Goal: Information Seeking & Learning: Learn about a topic

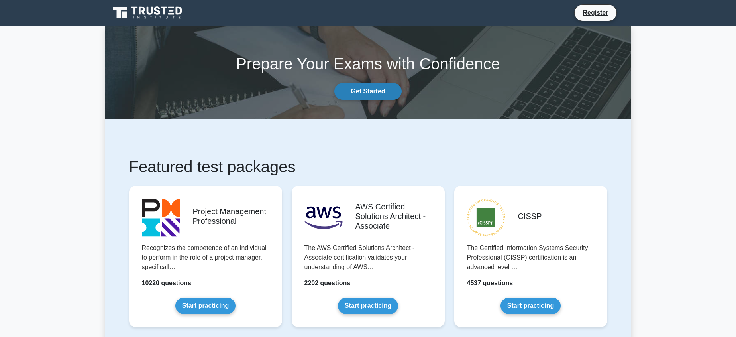
click at [364, 92] on link "Get Started" at bounding box center [367, 91] width 67 height 17
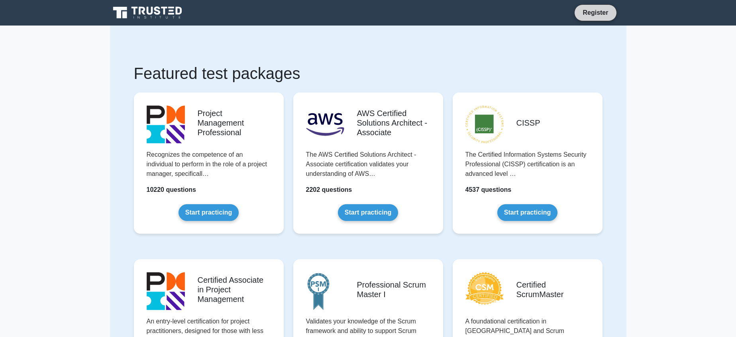
click at [591, 12] on link "Register" at bounding box center [595, 13] width 35 height 10
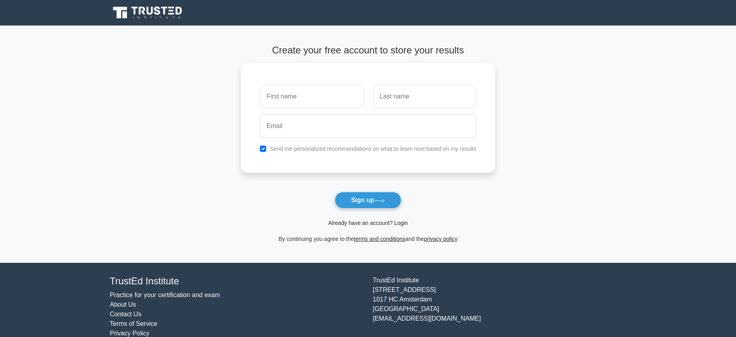
click at [402, 225] on link "Already have an account? Login" at bounding box center [368, 223] width 80 height 6
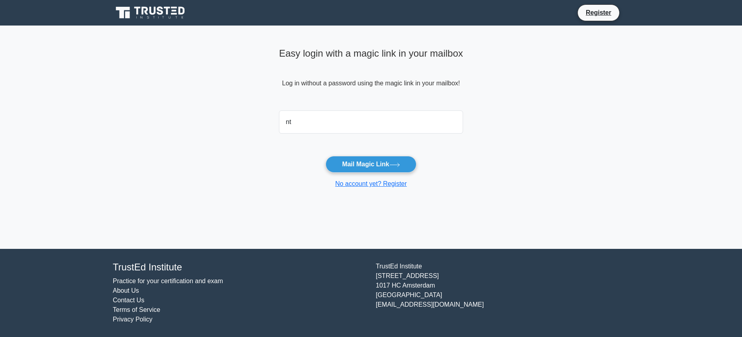
type input "ntacz45@gmail.com"
click at [365, 166] on button "Mail Magic Link" at bounding box center [371, 164] width 90 height 17
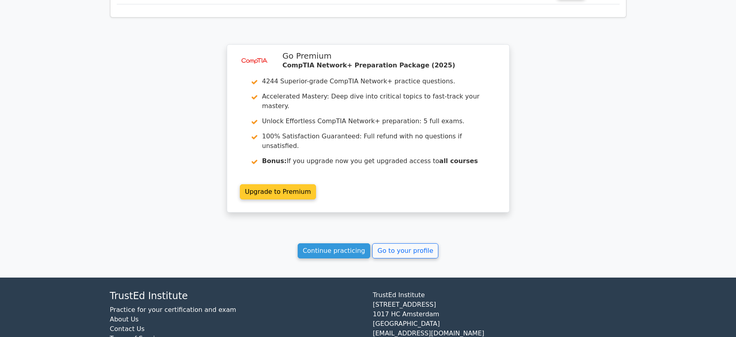
scroll to position [1041, 0]
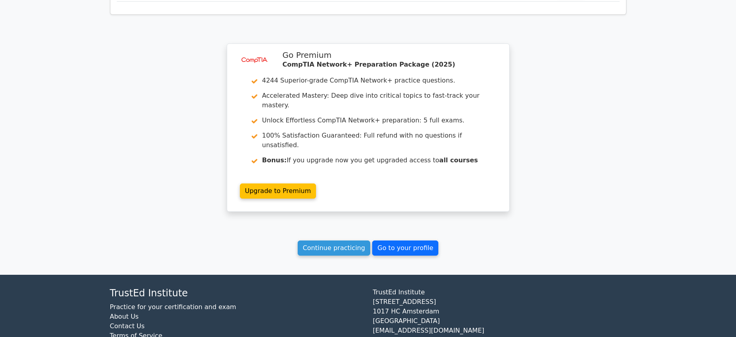
click at [395, 240] on link "Go to your profile" at bounding box center [405, 247] width 66 height 15
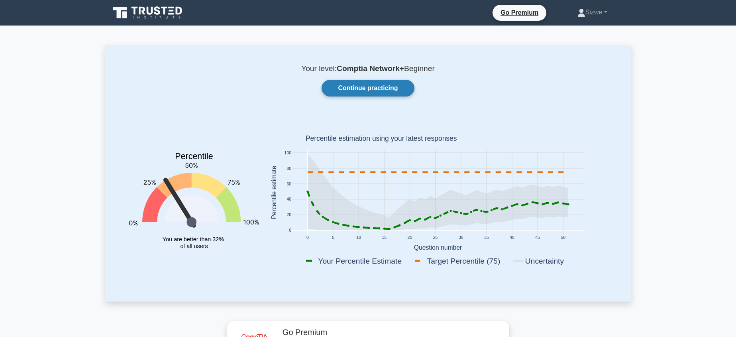
click at [382, 88] on link "Continue practicing" at bounding box center [368, 88] width 92 height 17
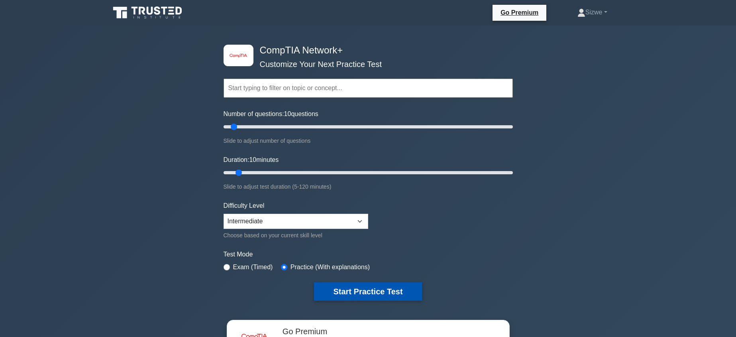
click at [367, 291] on button "Start Practice Test" at bounding box center [368, 291] width 108 height 18
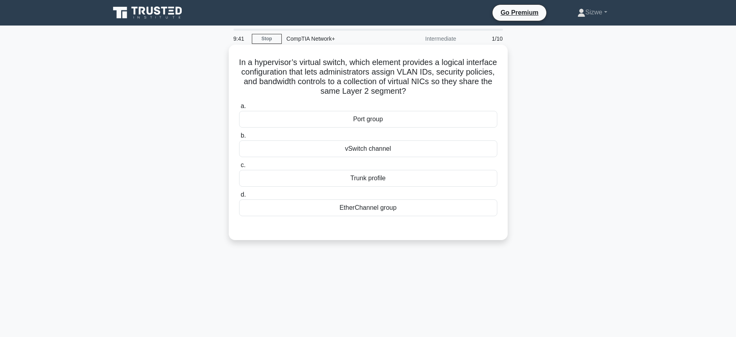
click at [372, 149] on div "vSwitch channel" at bounding box center [368, 148] width 258 height 17
click at [239, 138] on input "b. vSwitch channel" at bounding box center [239, 135] width 0 height 5
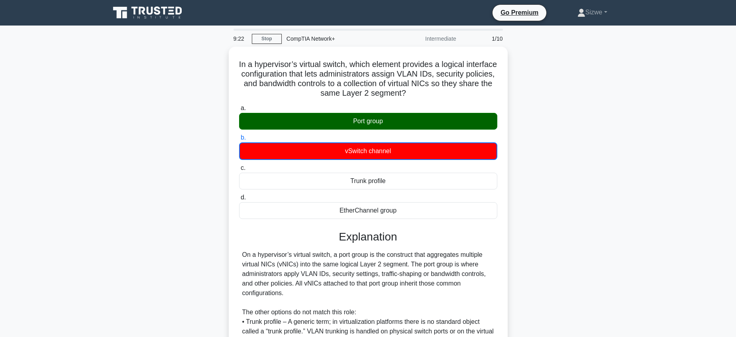
scroll to position [127, 0]
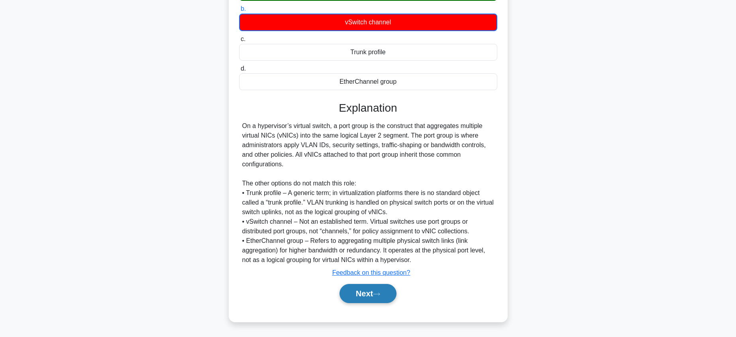
click at [353, 291] on button "Next" at bounding box center [368, 293] width 57 height 19
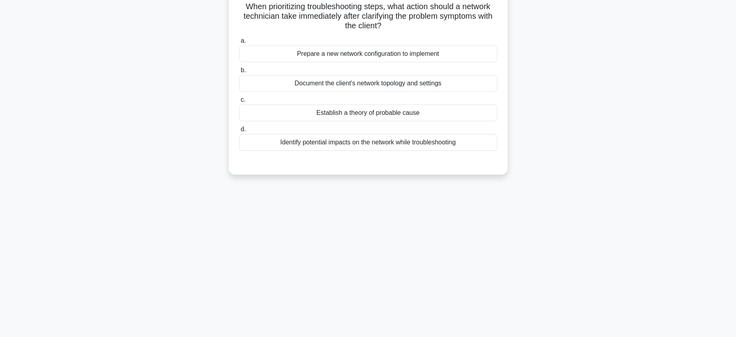
scroll to position [0, 0]
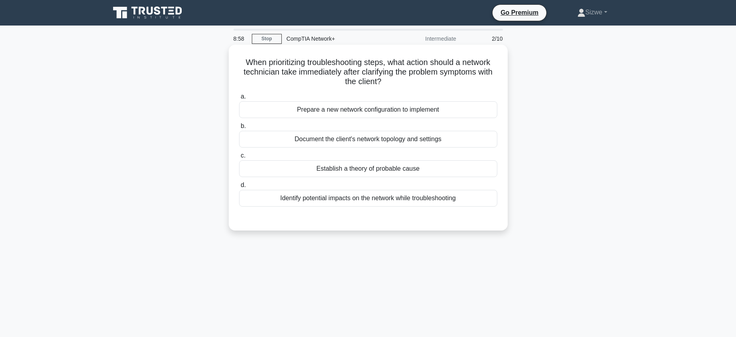
click at [360, 166] on div "Establish a theory of probable cause" at bounding box center [368, 168] width 258 height 17
click at [239, 158] on input "c. Establish a theory of probable cause" at bounding box center [239, 155] width 0 height 5
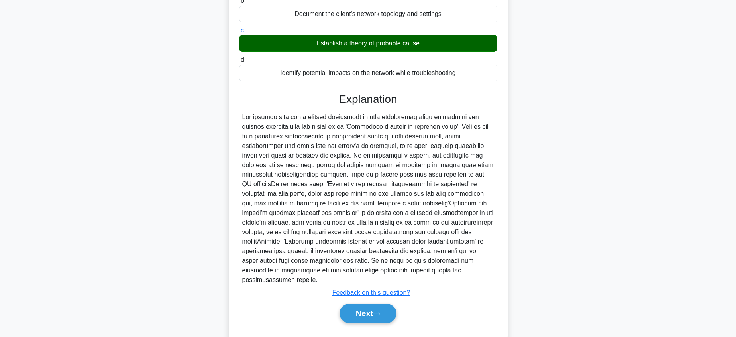
scroll to position [136, 0]
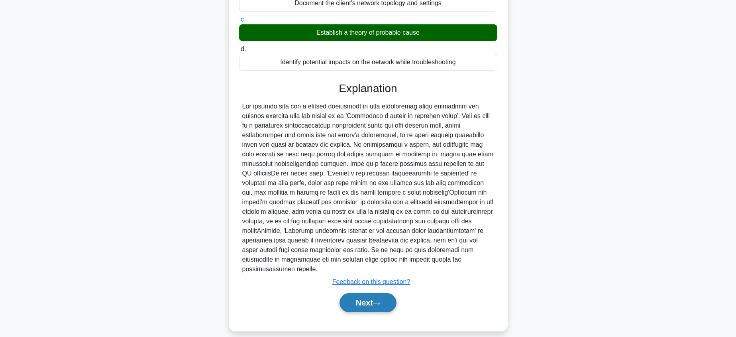
click at [360, 293] on button "Next" at bounding box center [368, 302] width 57 height 19
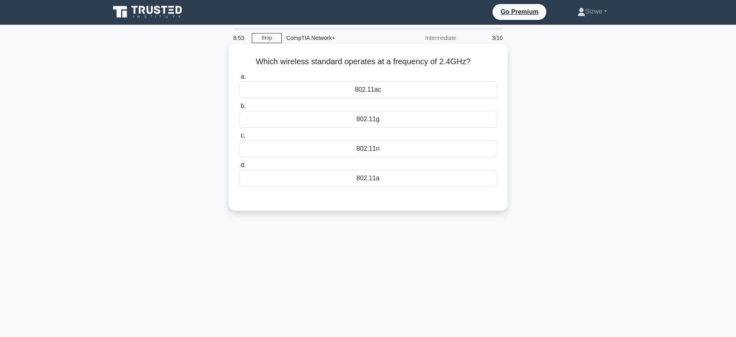
scroll to position [0, 0]
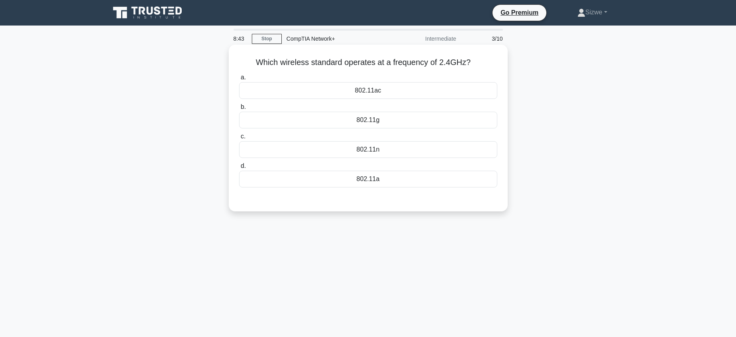
click at [365, 179] on div "802.11a" at bounding box center [368, 179] width 258 height 17
click at [239, 169] on input "d. 802.11a" at bounding box center [239, 165] width 0 height 5
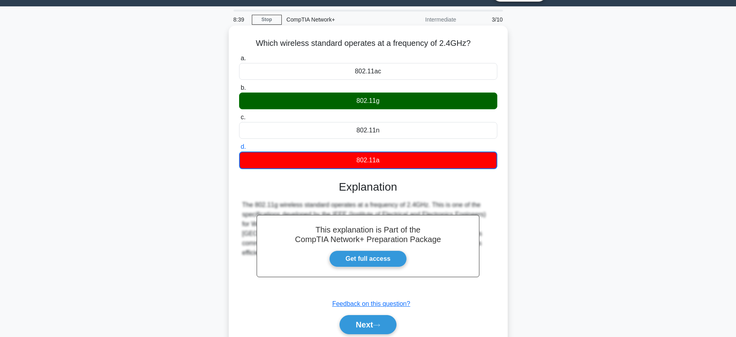
scroll to position [94, 0]
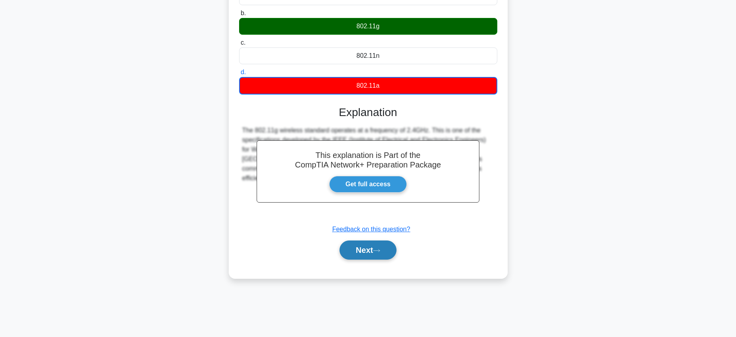
click at [370, 250] on button "Next" at bounding box center [368, 249] width 57 height 19
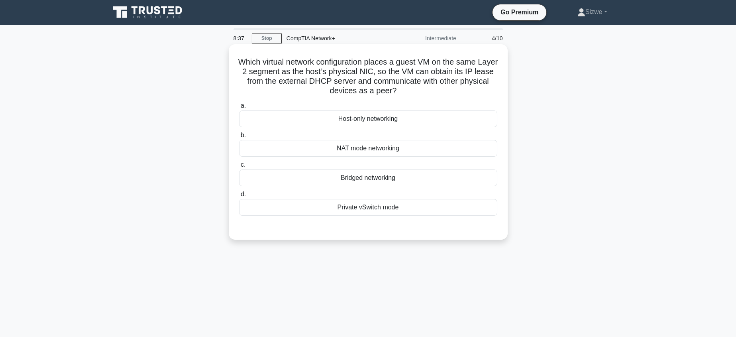
scroll to position [0, 0]
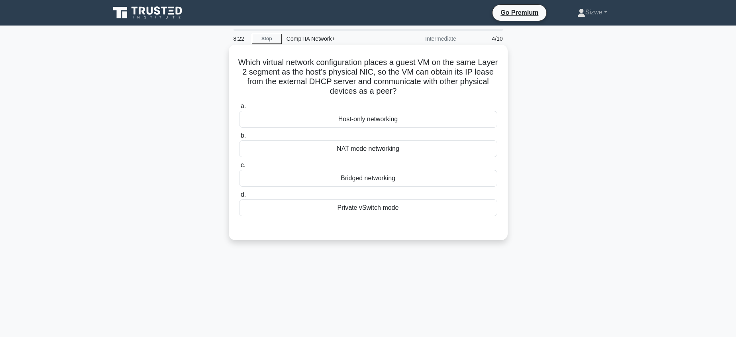
click at [375, 150] on div "NAT mode networking" at bounding box center [368, 148] width 258 height 17
click at [239, 138] on input "b. NAT mode networking" at bounding box center [239, 135] width 0 height 5
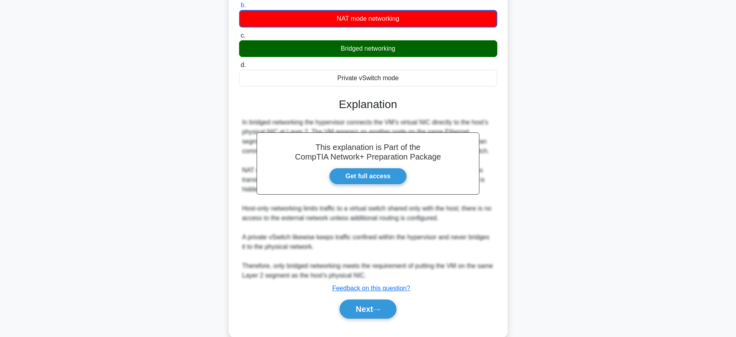
scroll to position [146, 0]
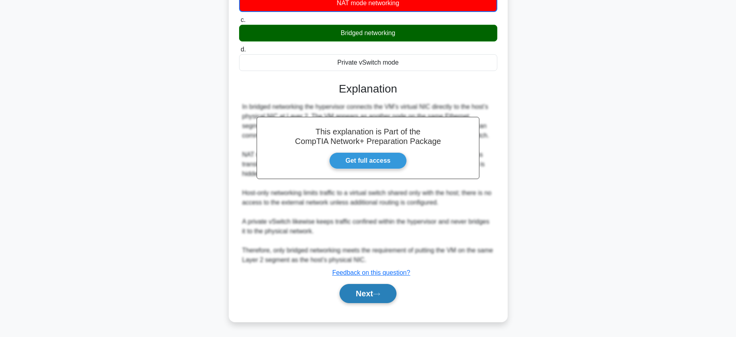
click at [358, 293] on button "Next" at bounding box center [368, 293] width 57 height 19
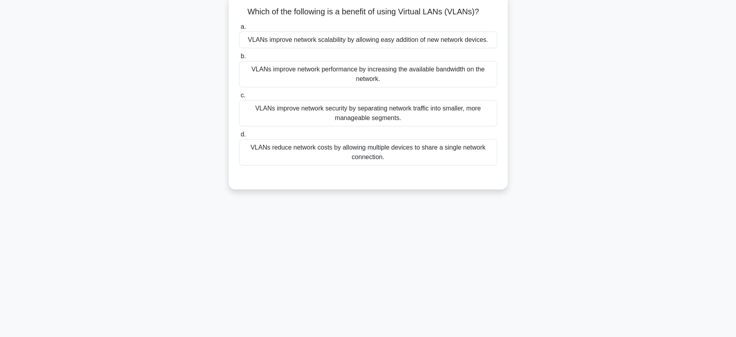
scroll to position [0, 0]
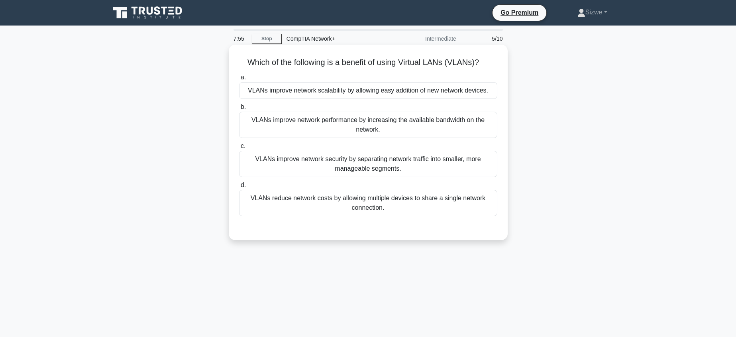
click at [395, 162] on div "VLANs improve network security by separating network traffic into smaller, more…" at bounding box center [368, 164] width 258 height 26
click at [239, 149] on input "c. VLANs improve network security by separating network traffic into smaller, m…" at bounding box center [239, 145] width 0 height 5
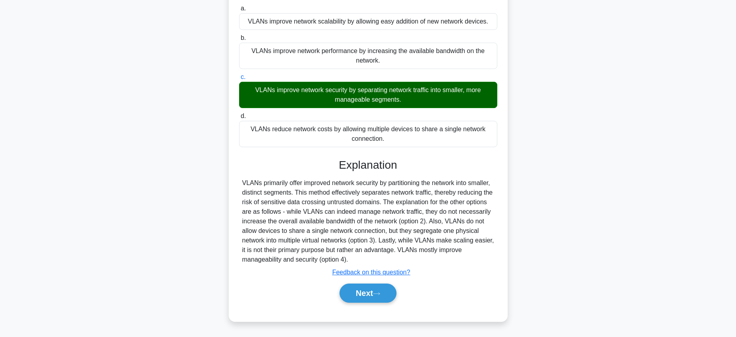
scroll to position [94, 0]
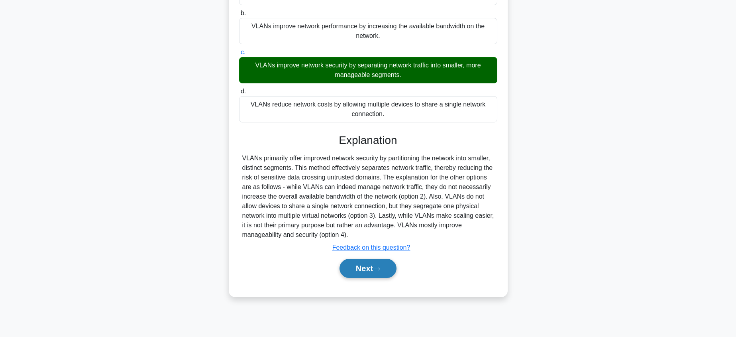
click at [372, 267] on button "Next" at bounding box center [368, 268] width 57 height 19
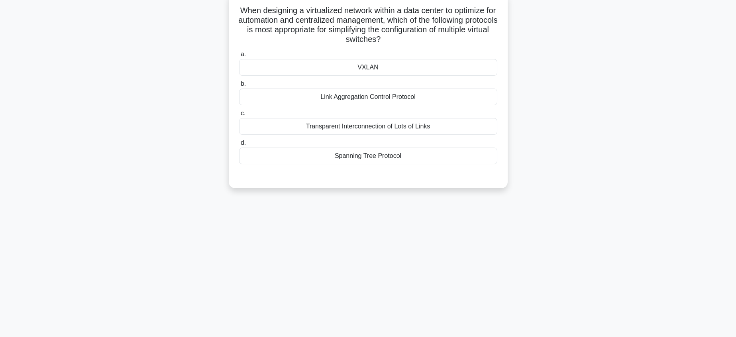
scroll to position [0, 0]
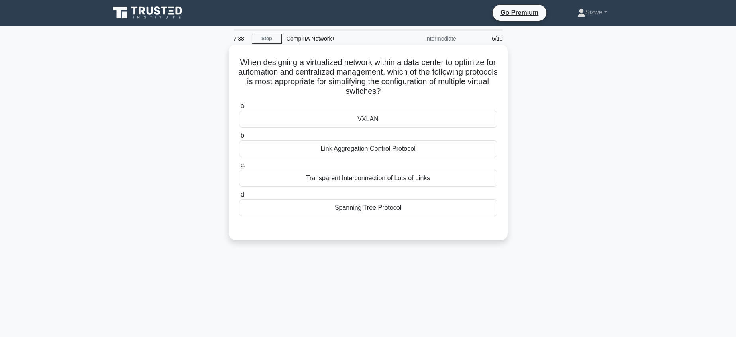
click at [380, 118] on div "VXLAN" at bounding box center [368, 119] width 258 height 17
click at [239, 109] on input "a. VXLAN" at bounding box center [239, 106] width 0 height 5
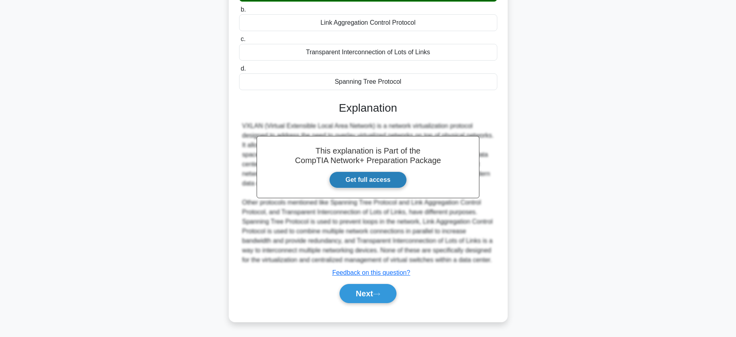
scroll to position [136, 0]
click at [373, 291] on button "Next" at bounding box center [368, 293] width 57 height 19
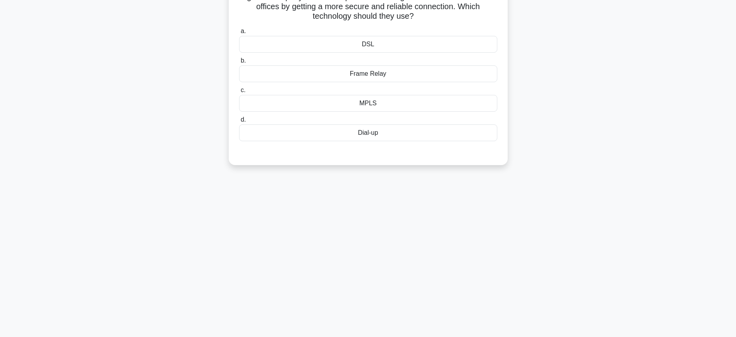
scroll to position [0, 0]
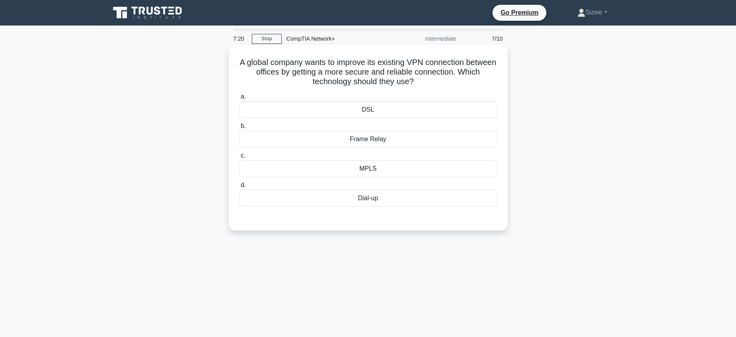
click at [374, 172] on div "MPLS" at bounding box center [368, 168] width 258 height 17
click at [239, 158] on input "c. MPLS" at bounding box center [239, 155] width 0 height 5
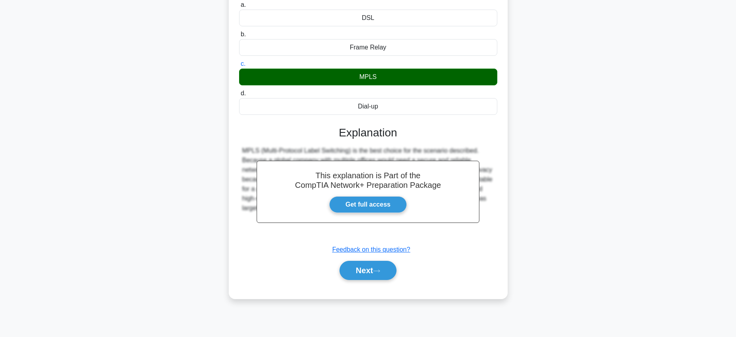
scroll to position [94, 0]
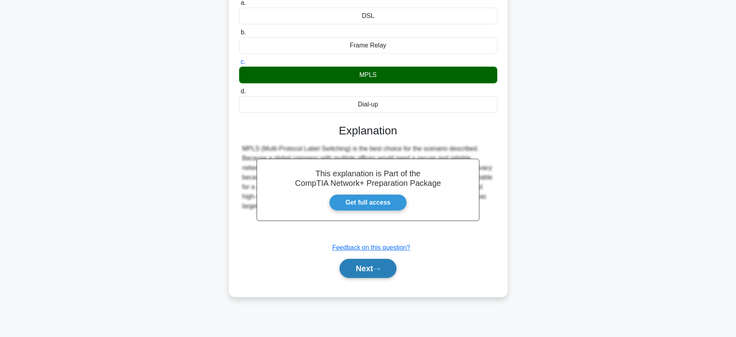
click at [378, 262] on button "Next" at bounding box center [368, 268] width 57 height 19
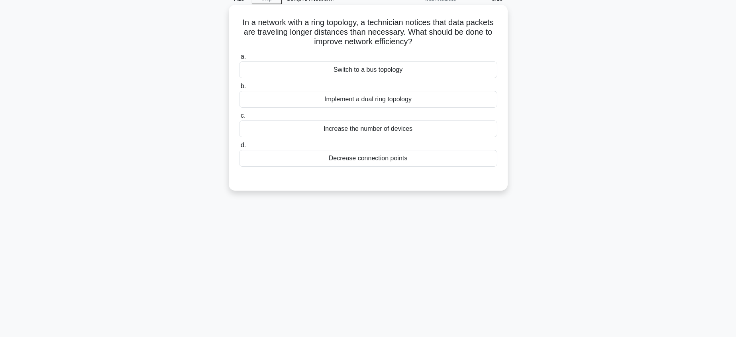
scroll to position [0, 0]
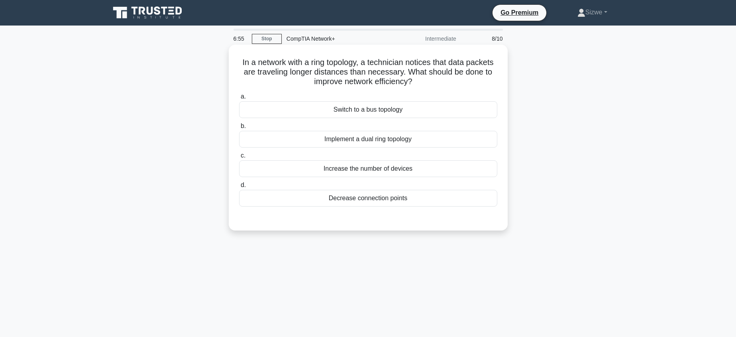
click at [386, 140] on div "Implement a dual ring topology" at bounding box center [368, 139] width 258 height 17
click at [239, 129] on input "b. Implement a dual ring topology" at bounding box center [239, 126] width 0 height 5
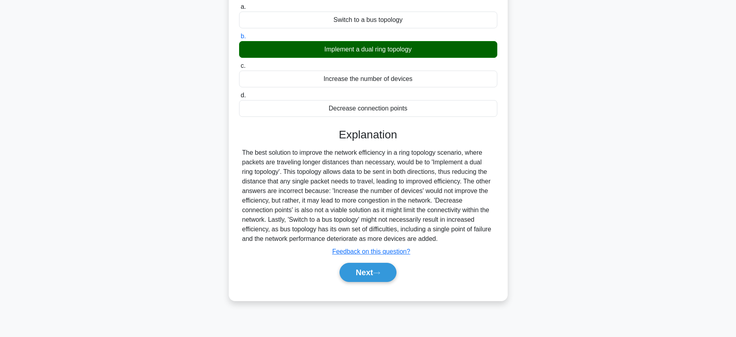
scroll to position [94, 0]
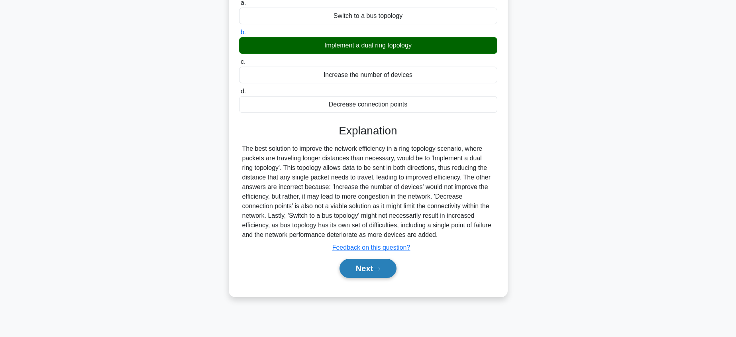
click at [373, 271] on button "Next" at bounding box center [368, 268] width 57 height 19
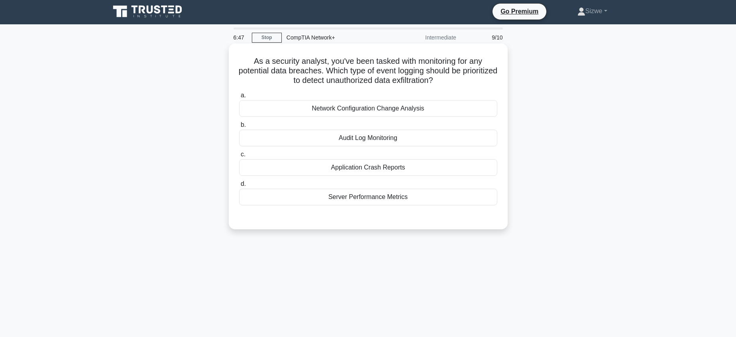
scroll to position [0, 0]
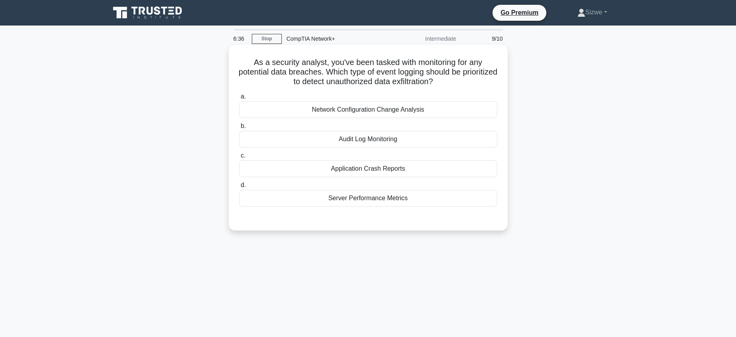
click at [366, 198] on div "Server Performance Metrics" at bounding box center [368, 198] width 258 height 17
click at [239, 188] on input "d. Server Performance Metrics" at bounding box center [239, 185] width 0 height 5
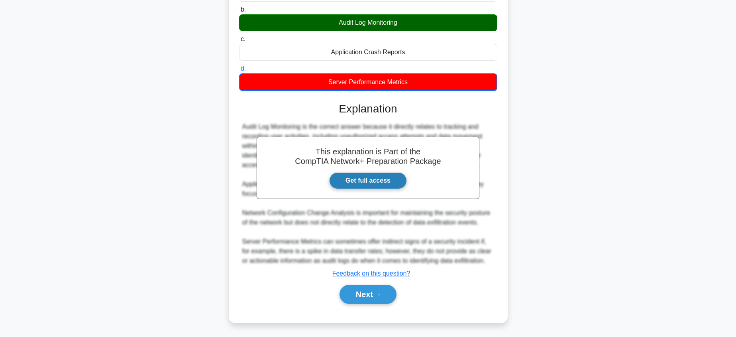
scroll to position [118, 0]
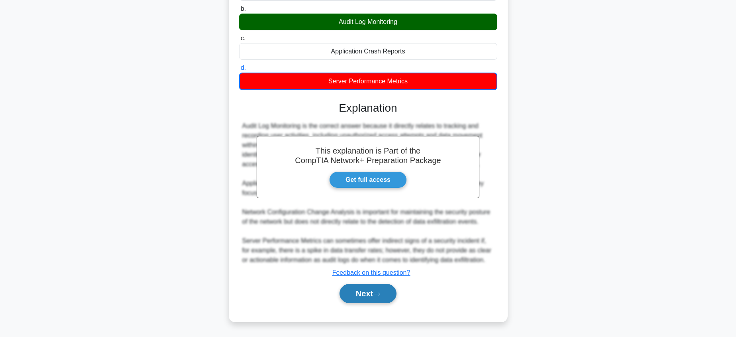
click at [377, 289] on button "Next" at bounding box center [368, 293] width 57 height 19
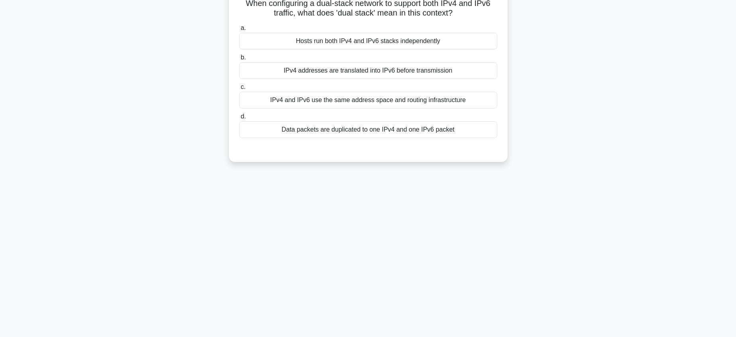
scroll to position [0, 0]
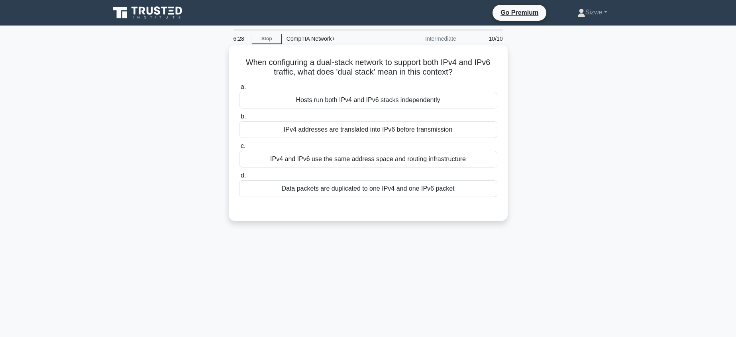
click at [347, 160] on div "IPv4 and IPv6 use the same address space and routing infrastructure" at bounding box center [368, 159] width 258 height 17
click at [239, 149] on input "c. IPv4 and IPv6 use the same address space and routing infrastructure" at bounding box center [239, 145] width 0 height 5
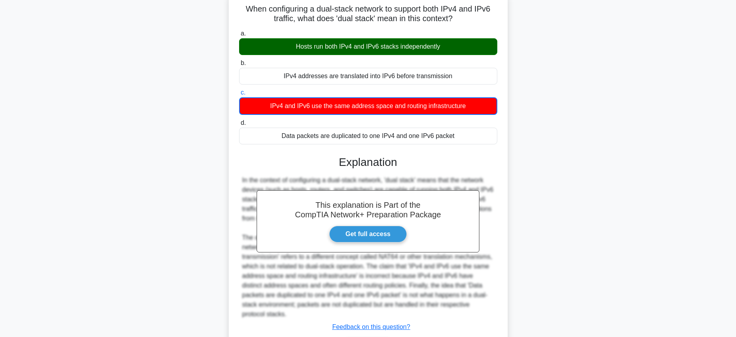
scroll to position [82, 0]
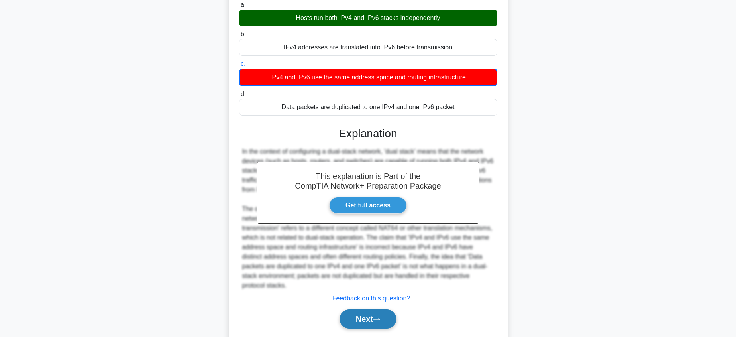
click at [364, 318] on button "Next" at bounding box center [368, 318] width 57 height 19
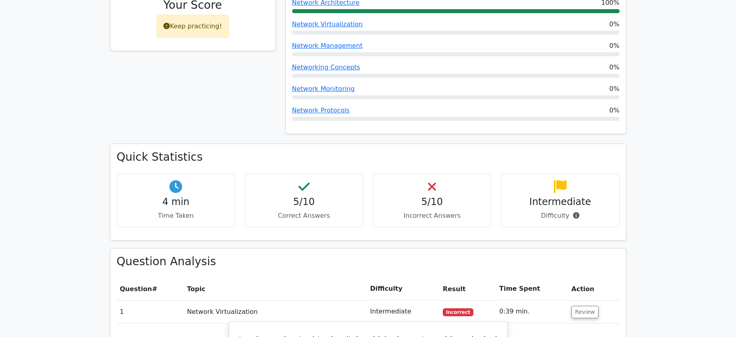
scroll to position [442, 0]
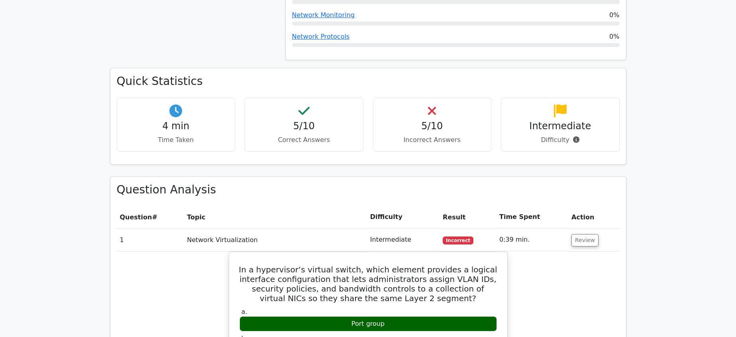
click at [432, 120] on h4 "5/10" at bounding box center [432, 126] width 105 height 12
click at [440, 126] on div "5/10 Incorrect Answers" at bounding box center [432, 125] width 119 height 54
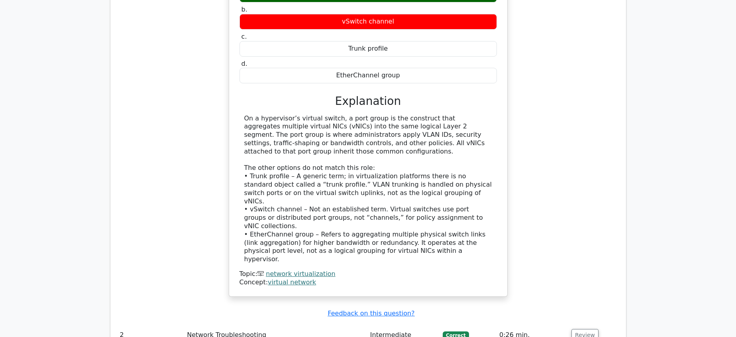
scroll to position [772, 0]
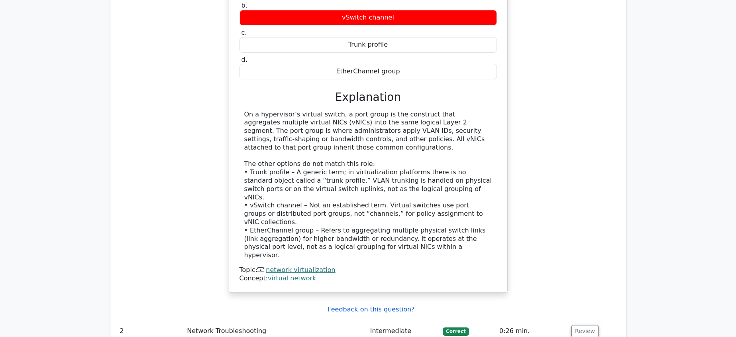
click at [382, 305] on u "Feedback on this question?" at bounding box center [371, 309] width 87 height 8
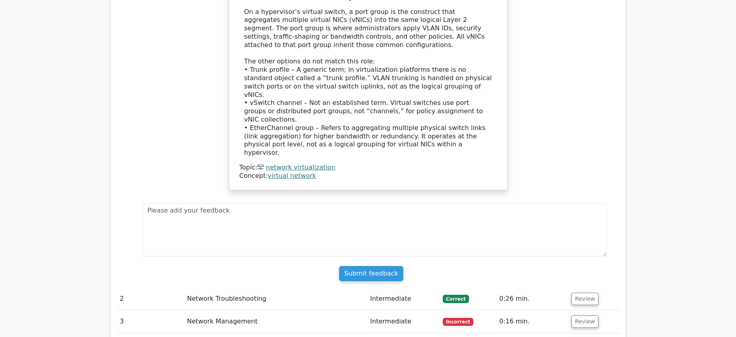
scroll to position [915, 0]
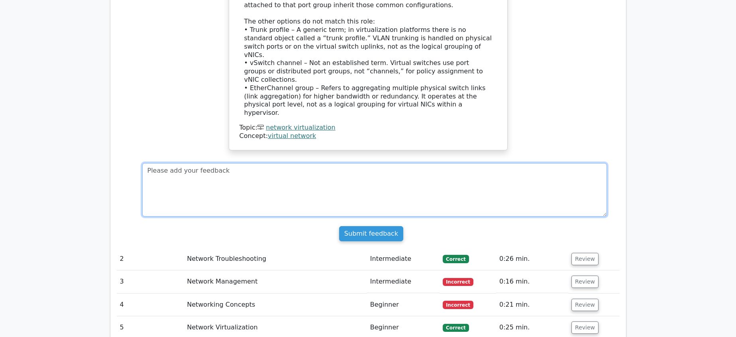
click at [311, 163] on textarea at bounding box center [374, 189] width 465 height 53
type textarea "good"
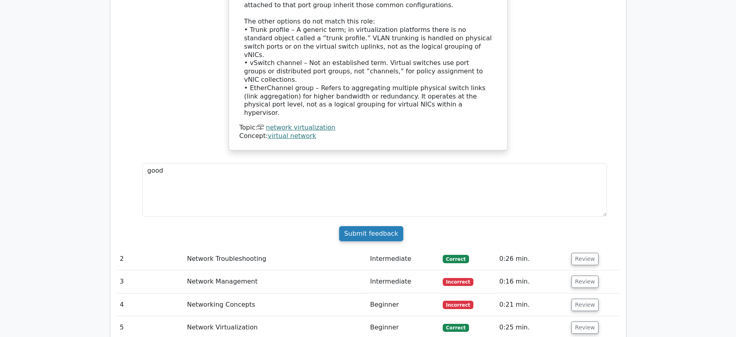
click at [369, 226] on input "Submit feedback" at bounding box center [371, 233] width 64 height 15
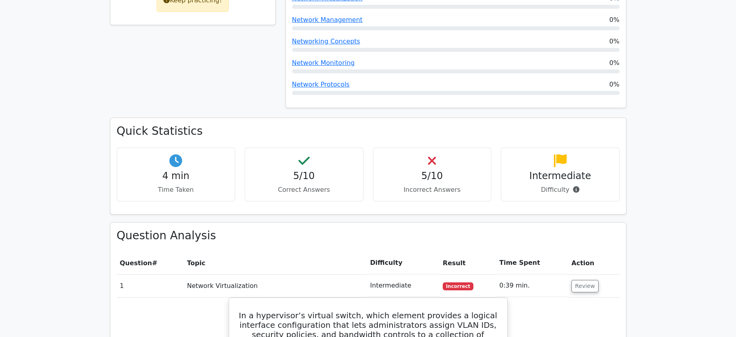
scroll to position [395, 0]
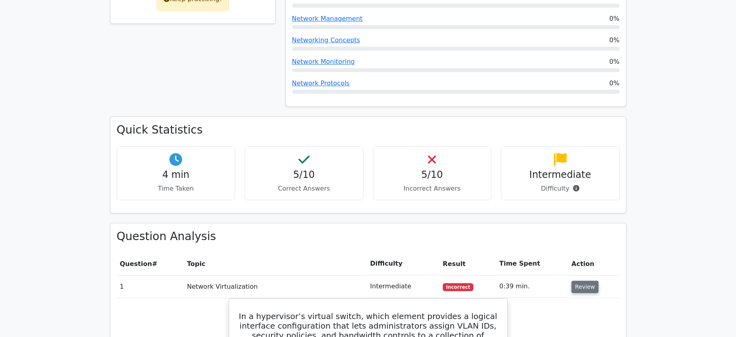
click at [576, 281] on button "Review" at bounding box center [584, 287] width 27 height 12
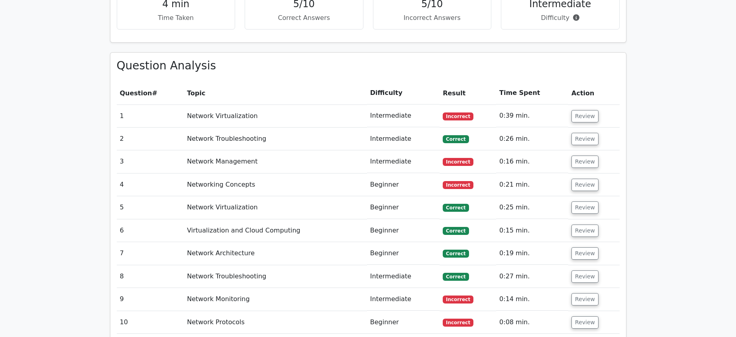
scroll to position [571, 0]
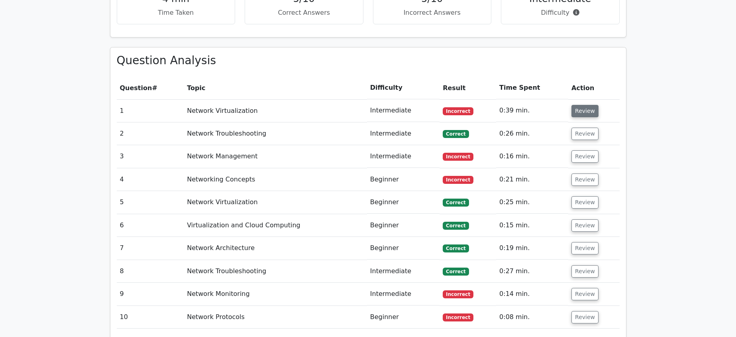
click at [582, 105] on button "Review" at bounding box center [584, 111] width 27 height 12
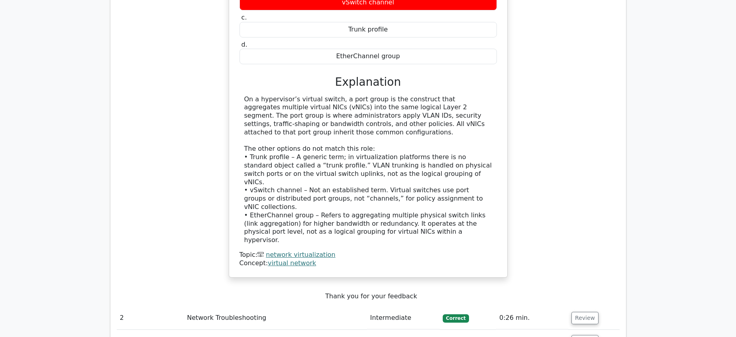
scroll to position [952, 0]
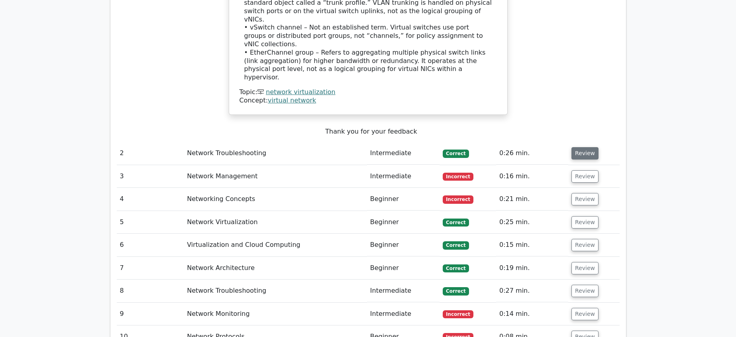
click at [575, 147] on button "Review" at bounding box center [584, 153] width 27 height 12
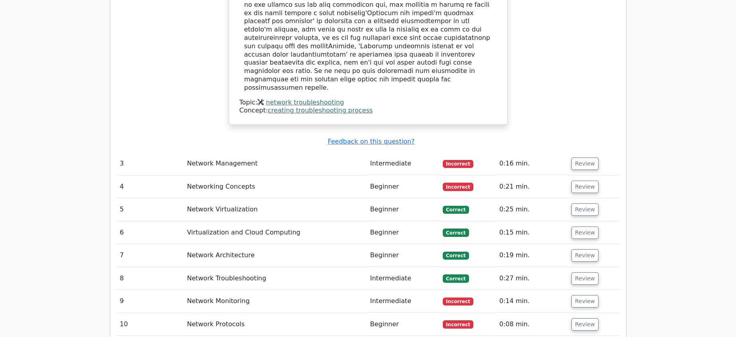
scroll to position [1383, 0]
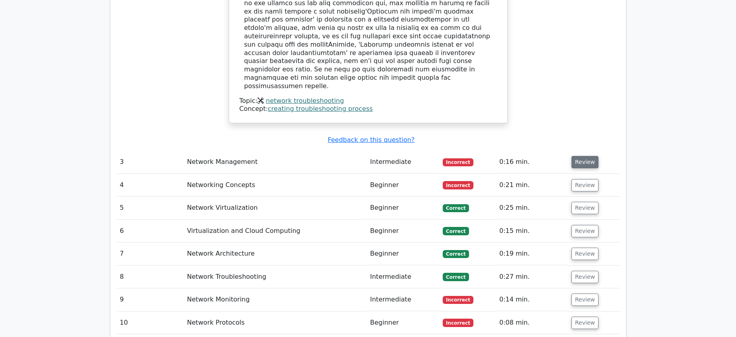
click at [578, 156] on button "Review" at bounding box center [584, 162] width 27 height 12
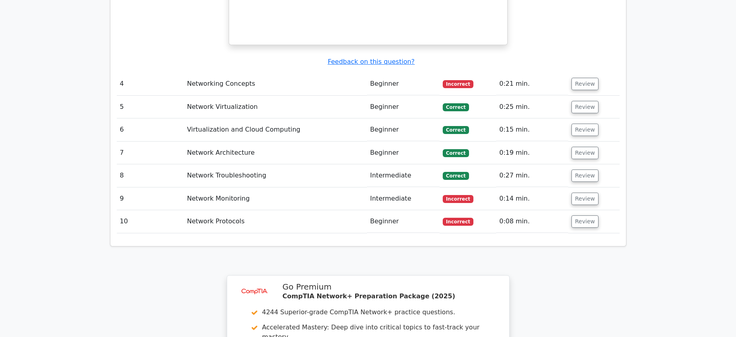
scroll to position [1978, 0]
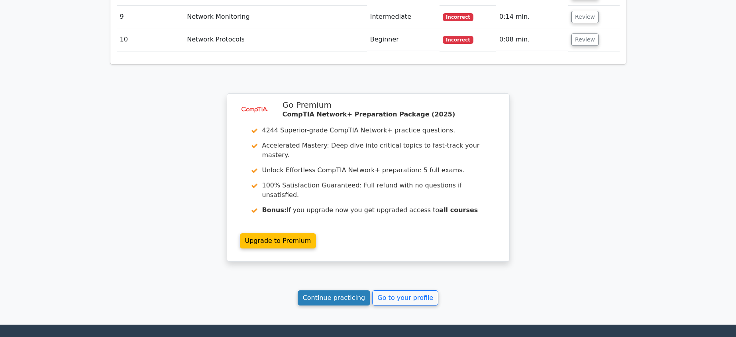
click at [338, 290] on link "Continue practicing" at bounding box center [334, 297] width 73 height 15
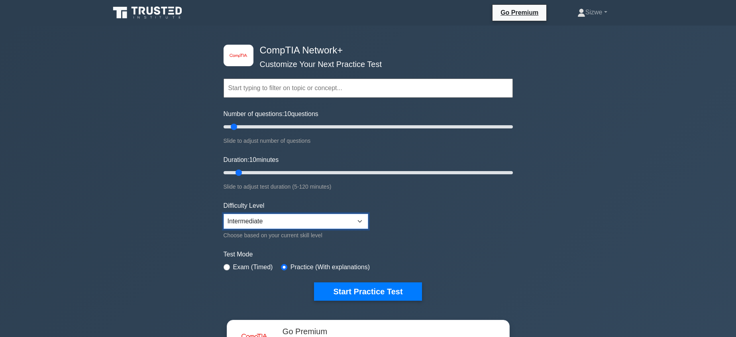
click at [293, 220] on select "Beginner Intermediate Expert" at bounding box center [296, 221] width 145 height 15
click at [339, 222] on select "Beginner Intermediate Expert" at bounding box center [296, 221] width 145 height 15
select select "beginner"
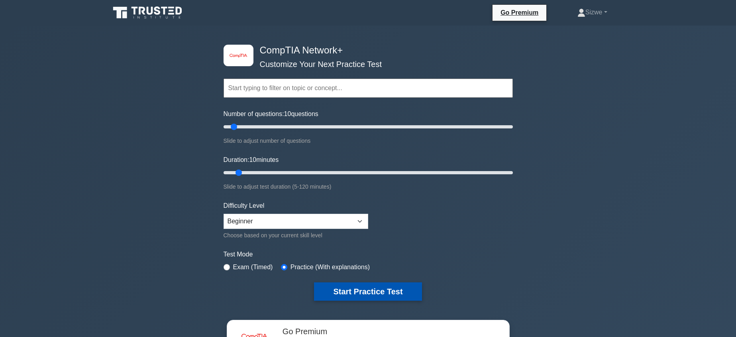
click at [354, 292] on button "Start Practice Test" at bounding box center [368, 291] width 108 height 18
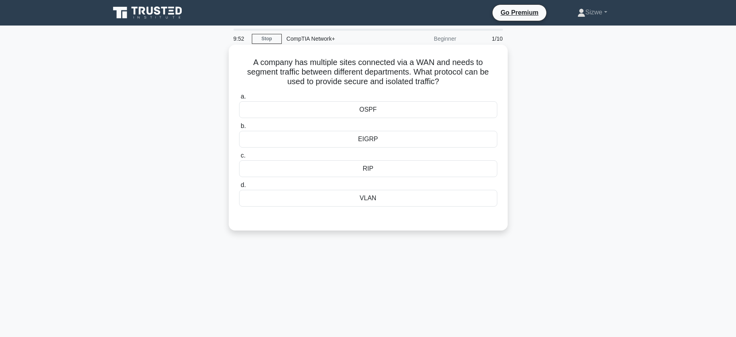
click at [369, 200] on div "VLAN" at bounding box center [368, 198] width 258 height 17
click at [239, 188] on input "d. VLAN" at bounding box center [239, 185] width 0 height 5
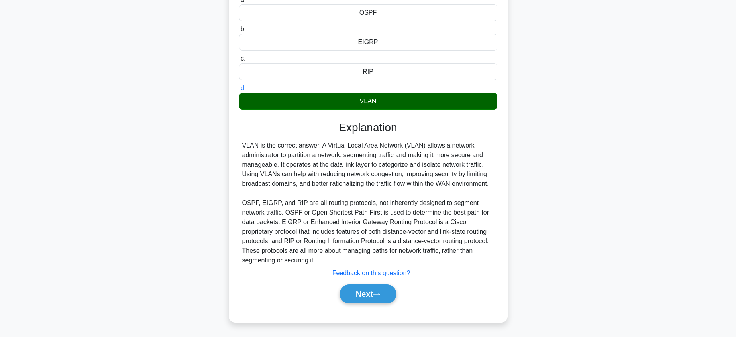
scroll to position [98, 0]
click at [367, 292] on button "Next" at bounding box center [368, 293] width 57 height 19
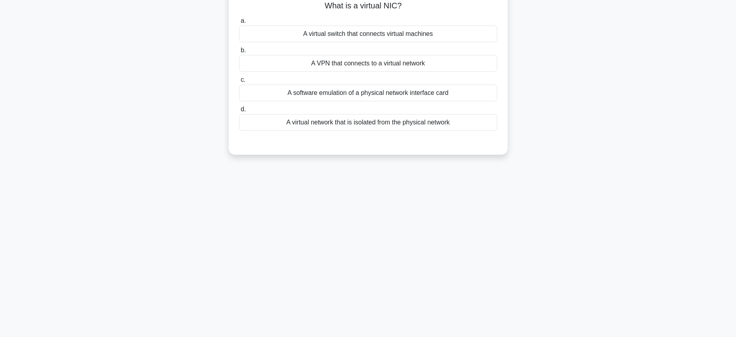
scroll to position [0, 0]
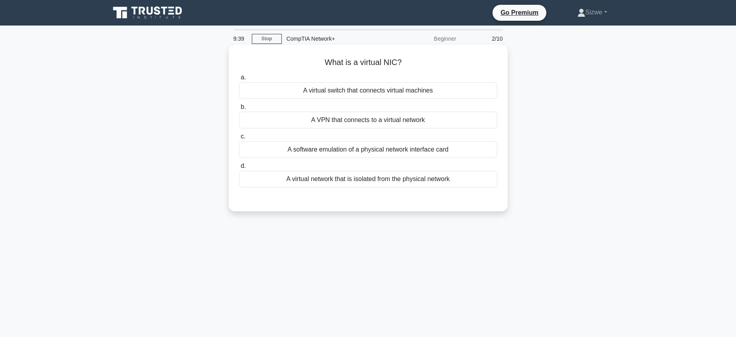
click at [355, 90] on div "A virtual switch that connects virtual machines" at bounding box center [368, 90] width 258 height 17
click at [239, 80] on input "a. A virtual switch that connects virtual machines" at bounding box center [239, 77] width 0 height 5
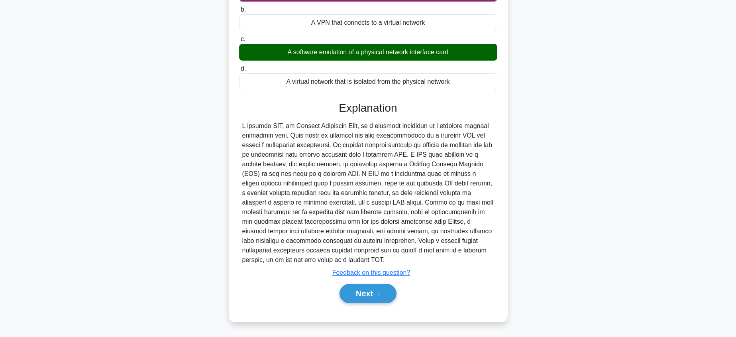
scroll to position [98, 0]
click at [366, 292] on button "Next" at bounding box center [368, 293] width 57 height 19
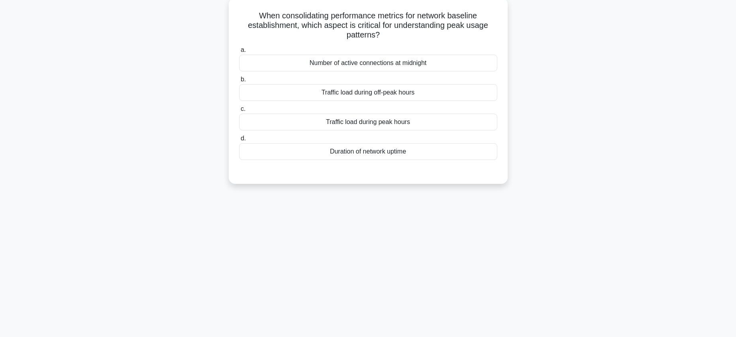
scroll to position [0, 0]
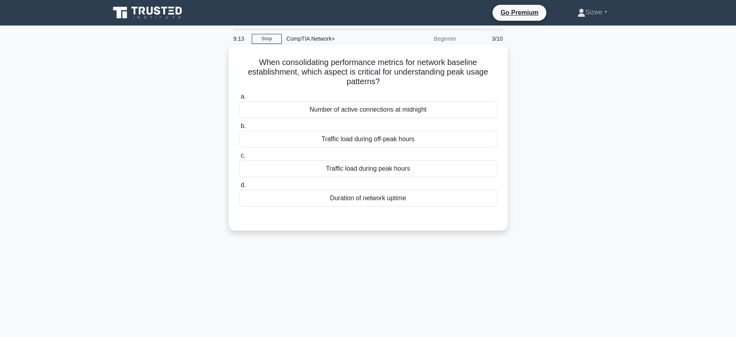
click at [370, 199] on div "Duration of network uptime" at bounding box center [368, 198] width 258 height 17
click at [239, 188] on input "d. Duration of network uptime" at bounding box center [239, 185] width 0 height 5
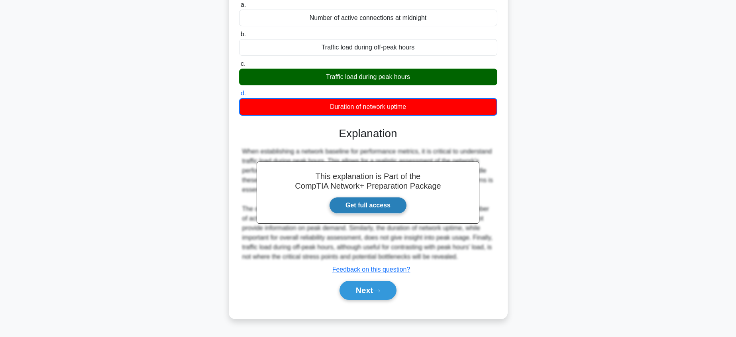
scroll to position [94, 0]
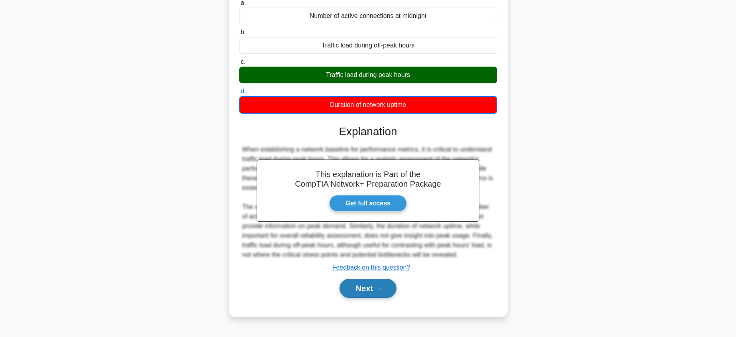
click at [369, 286] on button "Next" at bounding box center [368, 288] width 57 height 19
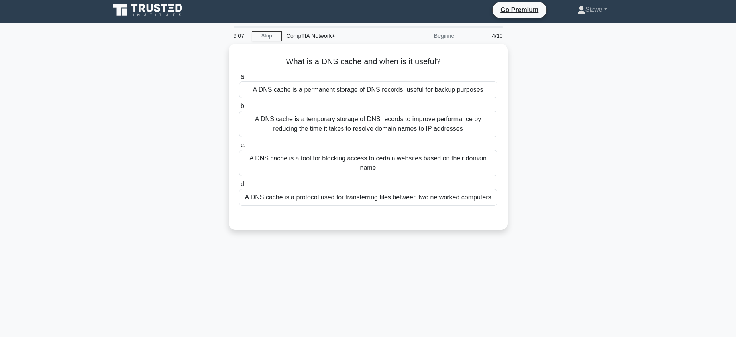
scroll to position [0, 0]
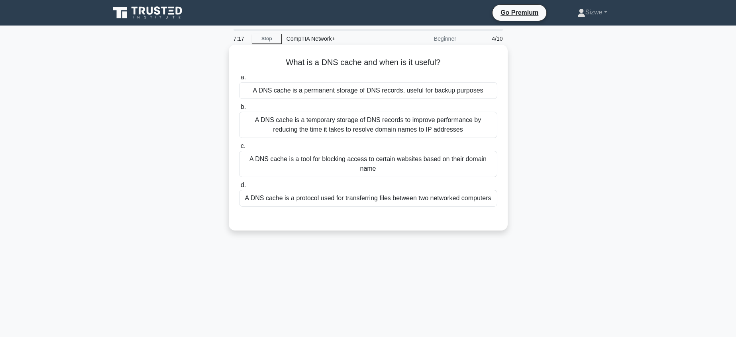
drag, startPoint x: 397, startPoint y: 147, endPoint x: 394, endPoint y: 154, distance: 7.2
click at [397, 149] on label "c. A DNS cache is a tool for blocking access to certain websites based on their…" at bounding box center [368, 159] width 258 height 36
click at [239, 149] on input "c. A DNS cache is a tool for blocking access to certain websites based on their…" at bounding box center [239, 145] width 0 height 5
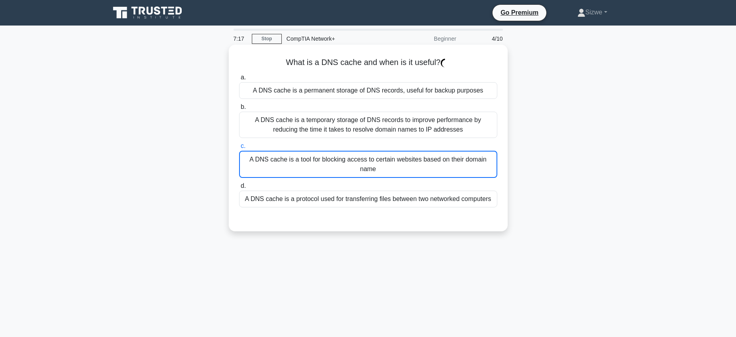
click at [391, 160] on div "A DNS cache is a tool for blocking access to certain websites based on their do…" at bounding box center [368, 164] width 258 height 27
click at [239, 149] on input "c. A DNS cache is a tool for blocking access to certain websites based on their…" at bounding box center [239, 145] width 0 height 5
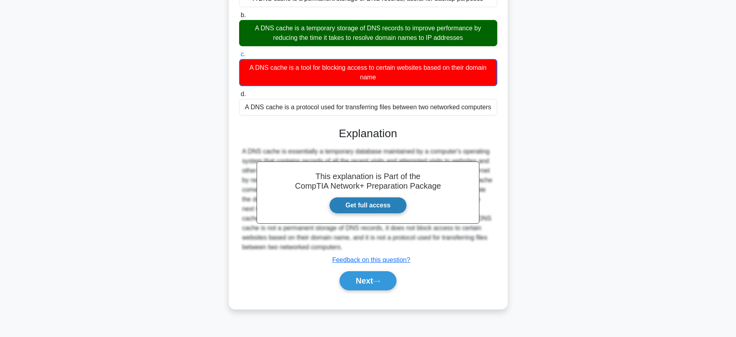
scroll to position [94, 0]
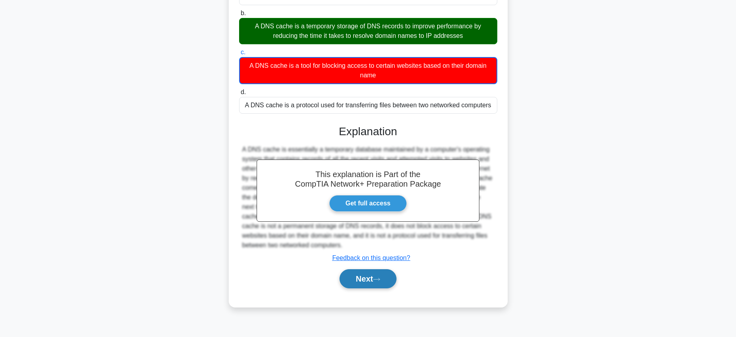
click at [371, 277] on button "Next" at bounding box center [368, 278] width 57 height 19
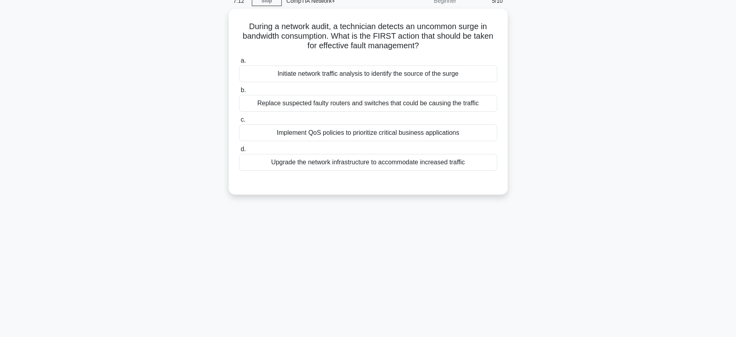
scroll to position [0, 0]
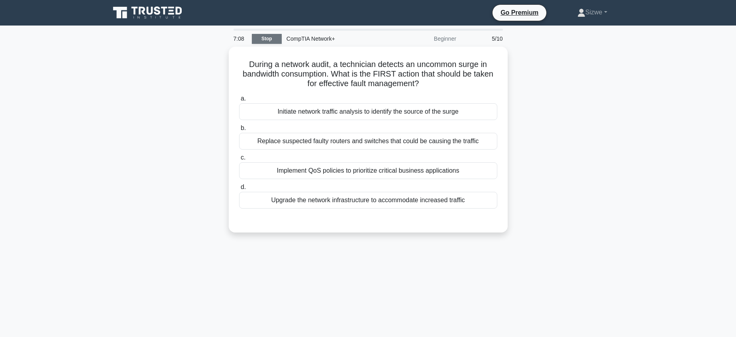
click at [266, 42] on link "Stop" at bounding box center [267, 39] width 30 height 10
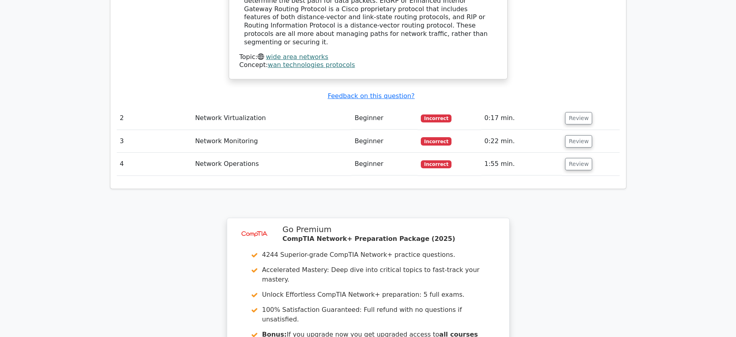
scroll to position [1011, 0]
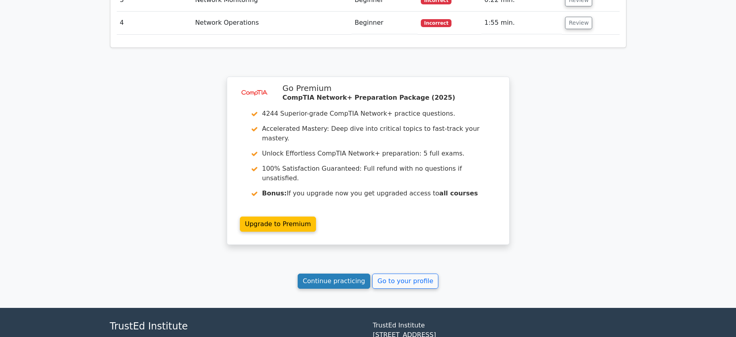
click at [333, 273] on link "Continue practicing" at bounding box center [334, 280] width 73 height 15
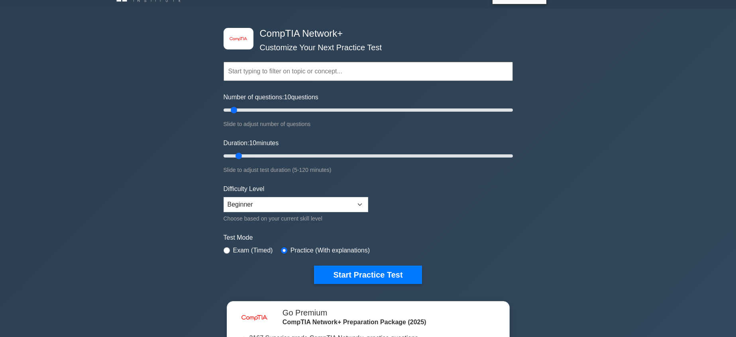
scroll to position [141, 0]
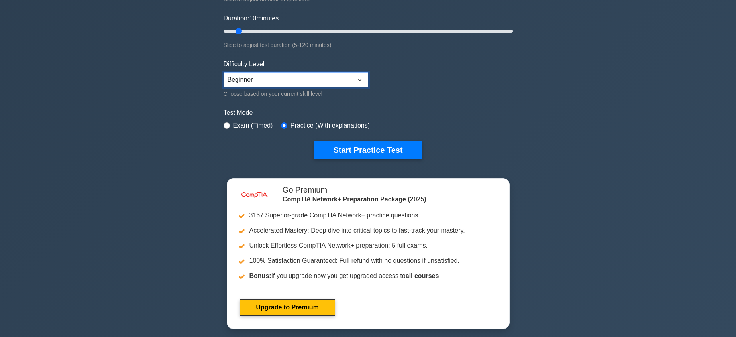
click at [359, 79] on select "Beginner Intermediate Expert" at bounding box center [296, 79] width 145 height 15
select select "expert"
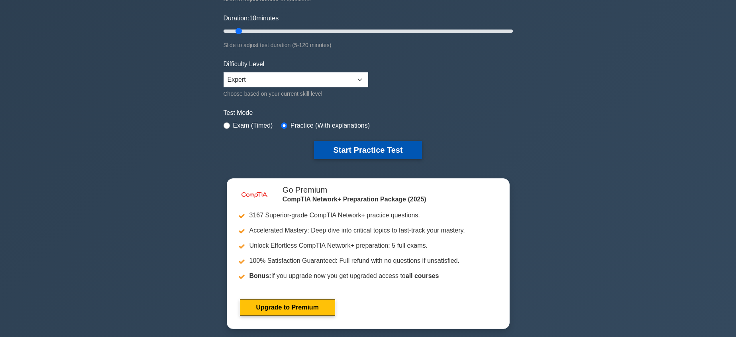
click at [358, 151] on button "Start Practice Test" at bounding box center [368, 150] width 108 height 18
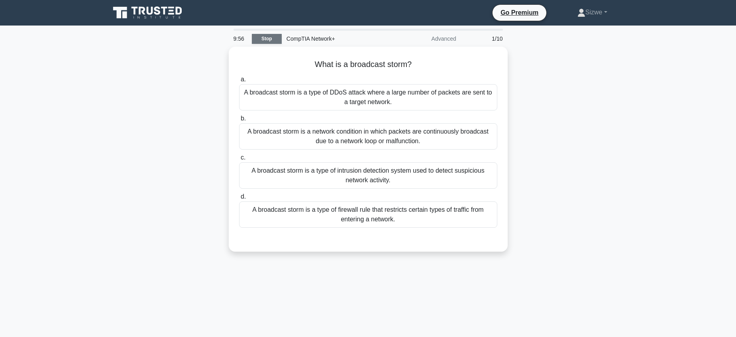
click at [271, 39] on link "Stop" at bounding box center [267, 39] width 30 height 10
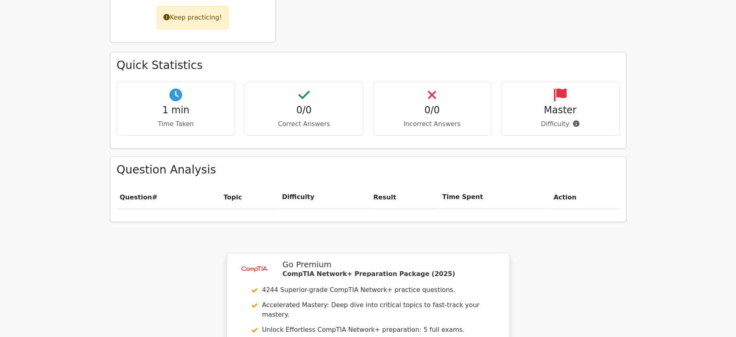
scroll to position [580, 0]
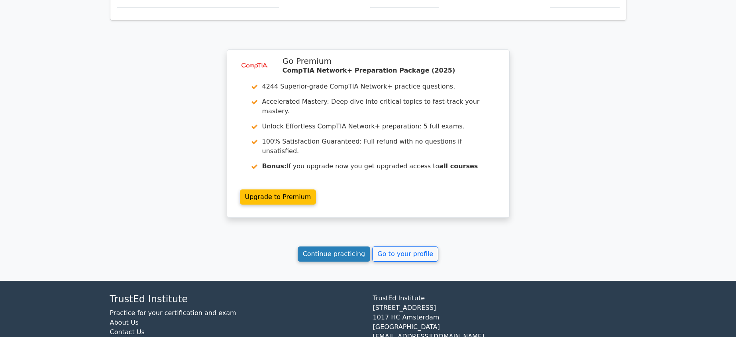
click at [328, 246] on link "Continue practicing" at bounding box center [334, 253] width 73 height 15
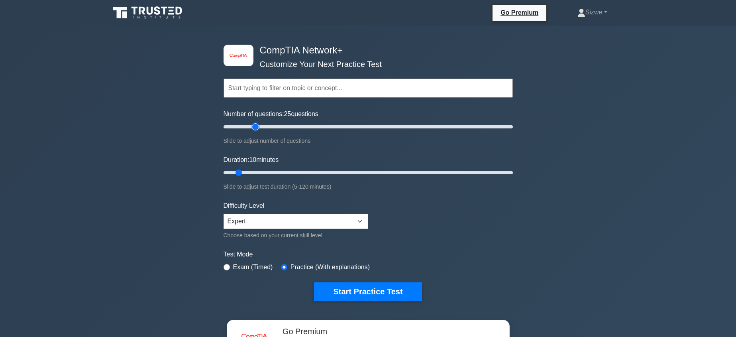
click at [255, 128] on input "Number of questions: 25 questions" at bounding box center [368, 127] width 289 height 10
click at [252, 128] on input "Number of questions: 25 questions" at bounding box center [368, 127] width 289 height 10
type input "20"
click at [251, 128] on input "Number of questions: 20 questions" at bounding box center [368, 127] width 289 height 10
click at [271, 173] on input "Duration: 25 minutes" at bounding box center [368, 173] width 289 height 10
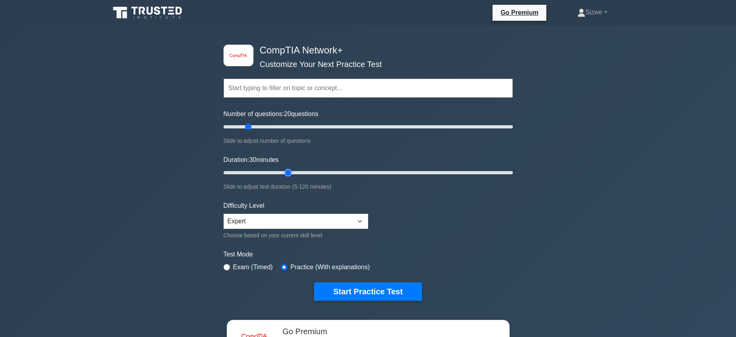
click at [286, 171] on input "Duration: 30 minutes" at bounding box center [368, 173] width 289 height 10
click at [282, 171] on input "Duration: 25 minutes" at bounding box center [368, 173] width 289 height 10
click at [272, 173] on input "Duration: 25 minutes" at bounding box center [368, 173] width 289 height 10
click at [271, 173] on input "Duration: 25 minutes" at bounding box center [368, 173] width 289 height 10
click at [272, 172] on input "Duration: 25 minutes" at bounding box center [368, 173] width 289 height 10
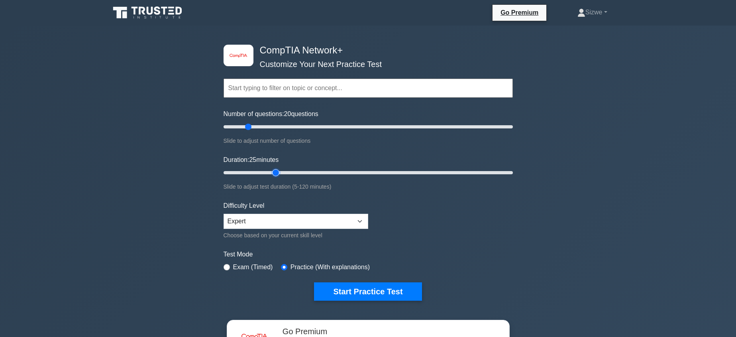
click at [272, 172] on input "Duration: 25 minutes" at bounding box center [368, 173] width 289 height 10
click at [270, 172] on input "Duration: 25 minutes" at bounding box center [368, 173] width 289 height 10
type input "20"
click at [267, 173] on input "Duration: 20 minutes" at bounding box center [368, 173] width 289 height 10
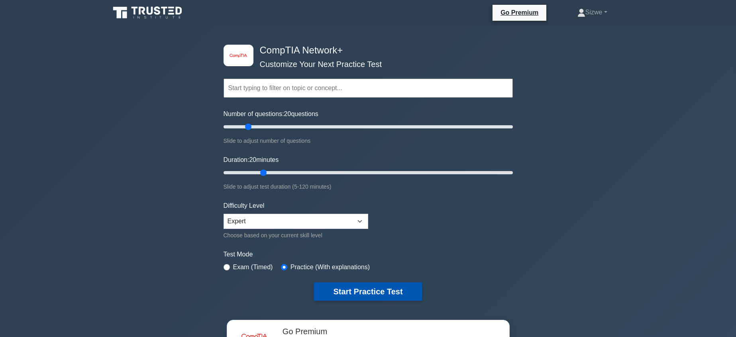
click at [367, 291] on button "Start Practice Test" at bounding box center [368, 291] width 108 height 18
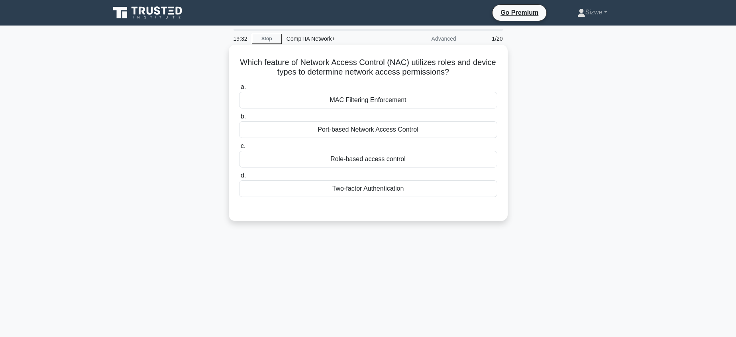
click at [377, 129] on div "Port-based Network Access Control" at bounding box center [368, 129] width 258 height 17
click at [239, 119] on input "b. Port-based Network Access Control" at bounding box center [239, 116] width 0 height 5
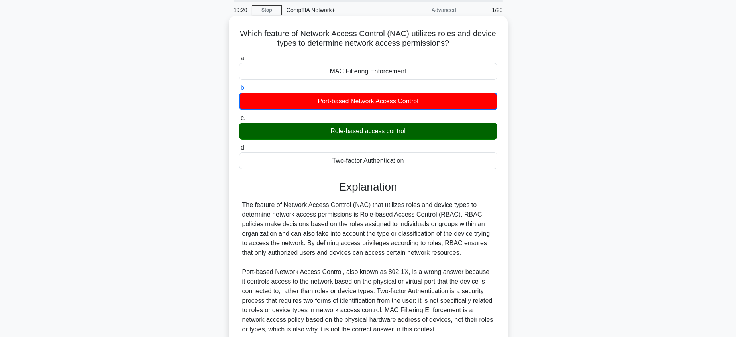
scroll to position [98, 0]
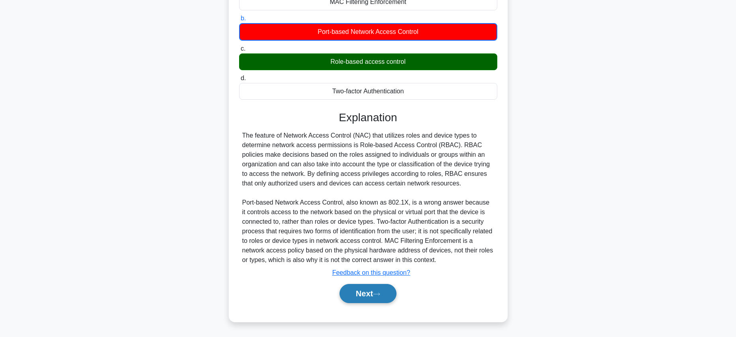
click at [364, 292] on button "Next" at bounding box center [368, 293] width 57 height 19
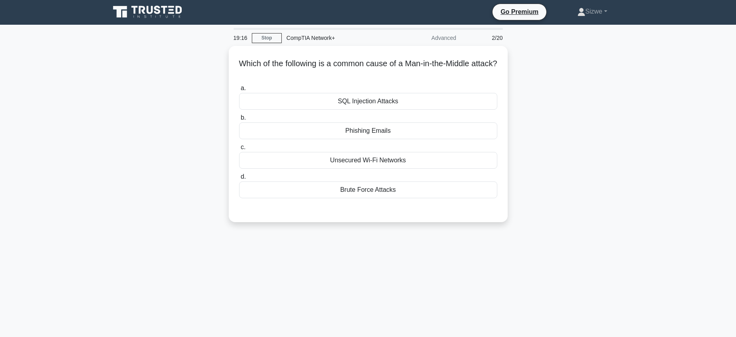
scroll to position [0, 0]
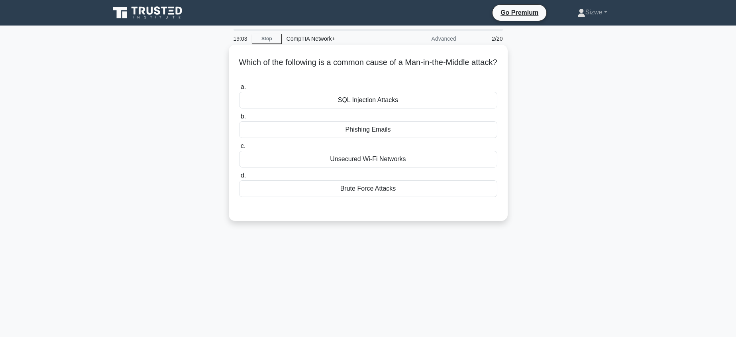
click at [373, 158] on div "Unsecured Wi-Fi Networks" at bounding box center [368, 159] width 258 height 17
click at [239, 149] on input "c. Unsecured Wi-Fi Networks" at bounding box center [239, 145] width 0 height 5
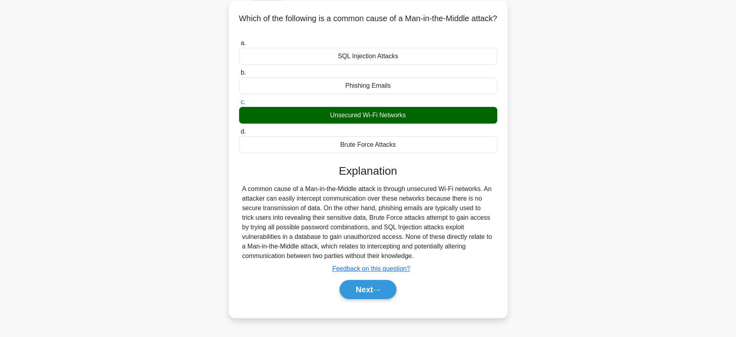
scroll to position [94, 0]
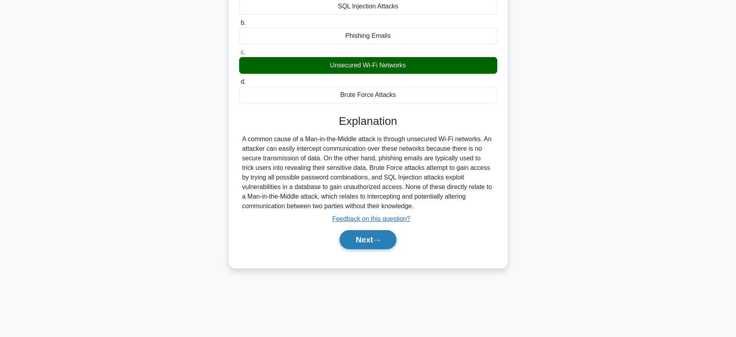
click at [365, 237] on button "Next" at bounding box center [368, 239] width 57 height 19
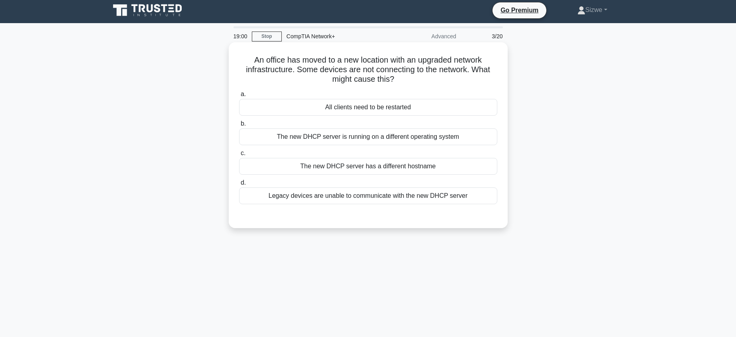
scroll to position [0, 0]
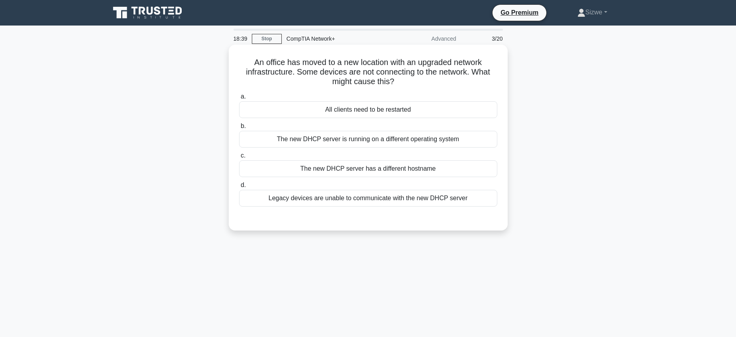
click at [434, 198] on div "Legacy devices are unable to communicate with the new DHCP server" at bounding box center [368, 198] width 258 height 17
click at [239, 188] on input "d. Legacy devices are unable to communicate with the new DHCP server" at bounding box center [239, 185] width 0 height 5
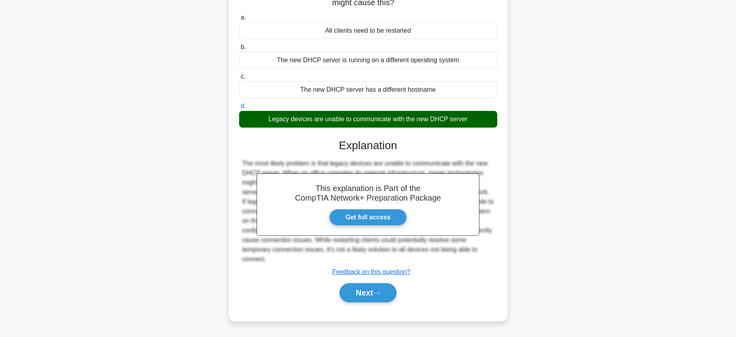
scroll to position [94, 0]
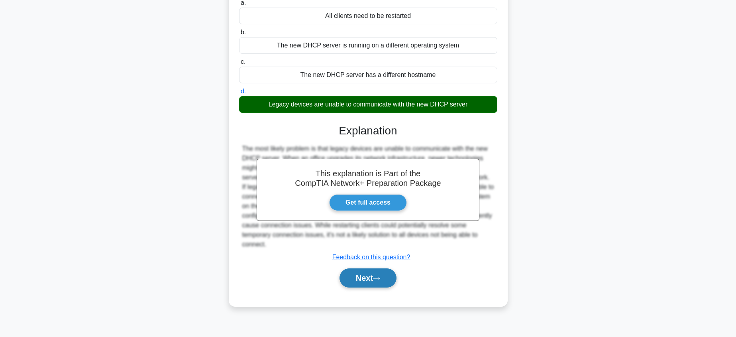
click at [367, 281] on button "Next" at bounding box center [368, 277] width 57 height 19
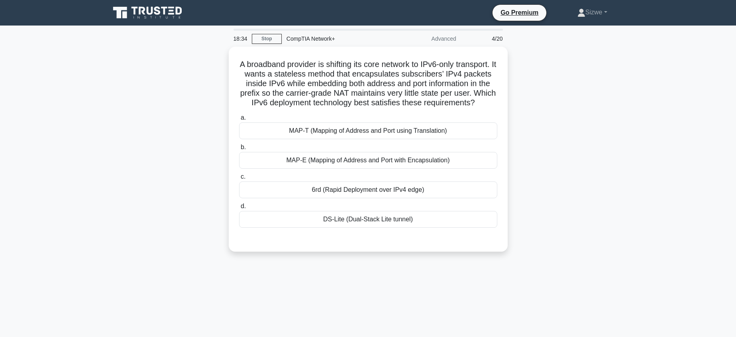
scroll to position [2, 0]
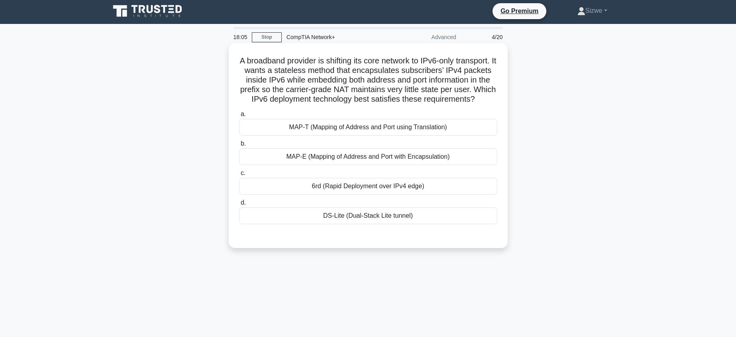
click at [359, 216] on div "DS-Lite (Dual-Stack Lite tunnel)" at bounding box center [368, 215] width 258 height 17
click at [239, 205] on input "d. DS-Lite (Dual-Stack Lite tunnel)" at bounding box center [239, 202] width 0 height 5
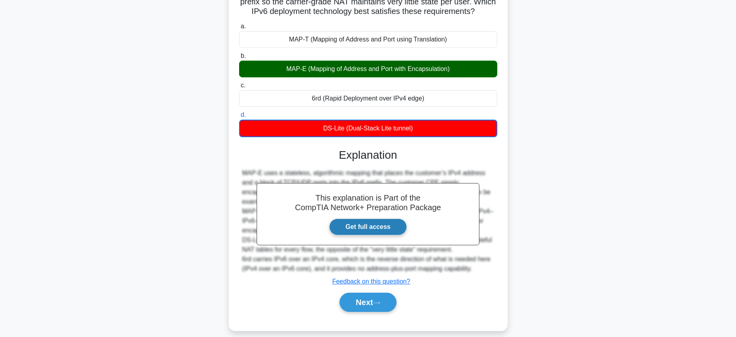
scroll to position [98, 0]
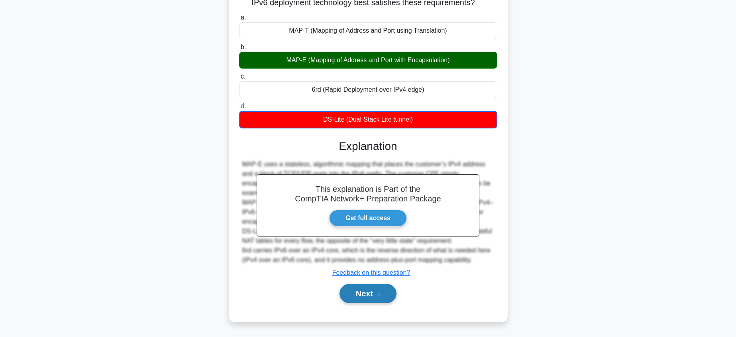
click at [379, 292] on icon at bounding box center [376, 294] width 7 height 4
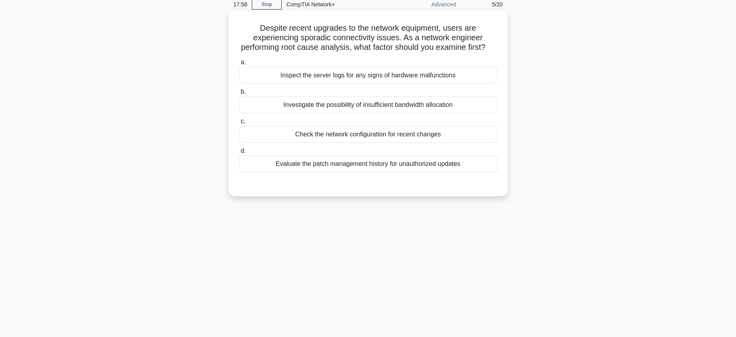
scroll to position [0, 0]
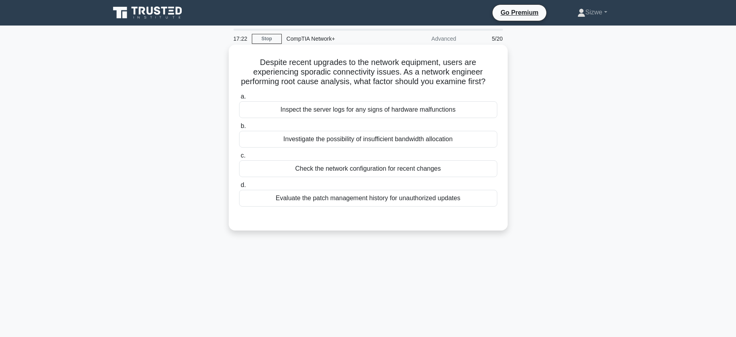
click at [291, 190] on div "Evaluate the patch management history for unauthorized updates" at bounding box center [368, 198] width 258 height 17
click at [239, 188] on input "d. Evaluate the patch management history for unauthorized updates" at bounding box center [239, 185] width 0 height 5
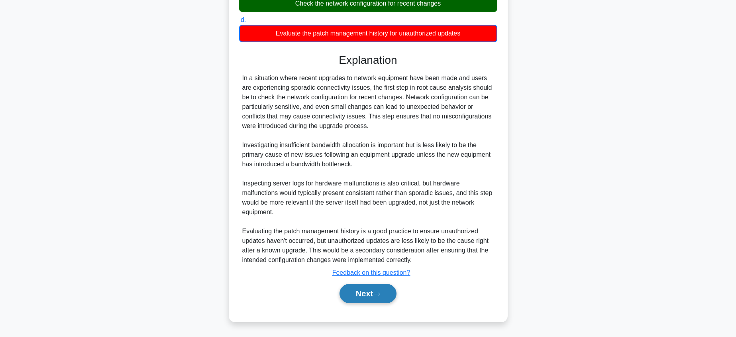
scroll to position [164, 0]
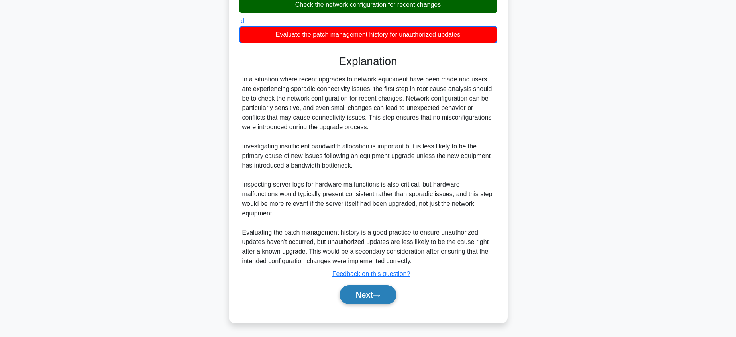
click at [363, 300] on button "Next" at bounding box center [368, 294] width 57 height 19
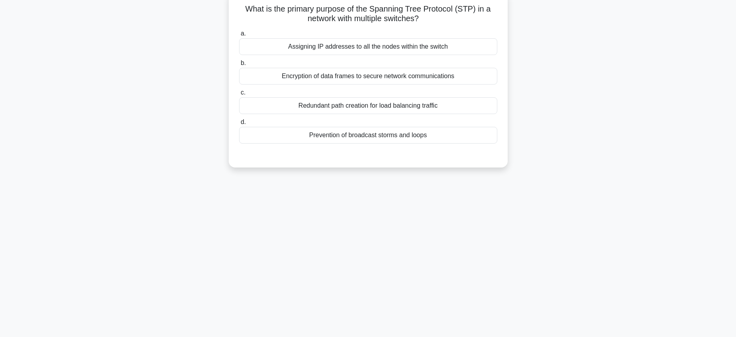
scroll to position [0, 0]
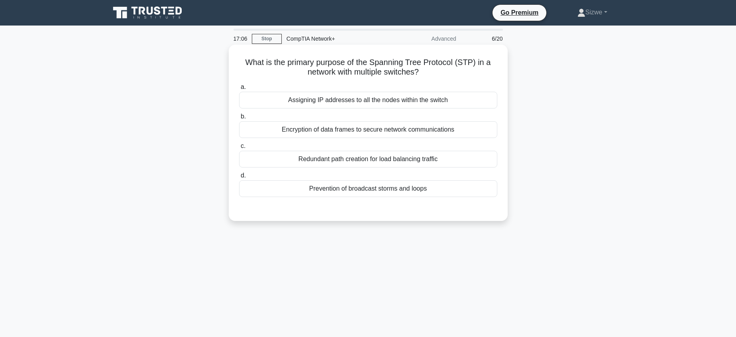
click at [367, 189] on div "Prevention of broadcast storms and loops" at bounding box center [368, 188] width 258 height 17
click at [239, 178] on input "d. Prevention of broadcast storms and loops" at bounding box center [239, 175] width 0 height 5
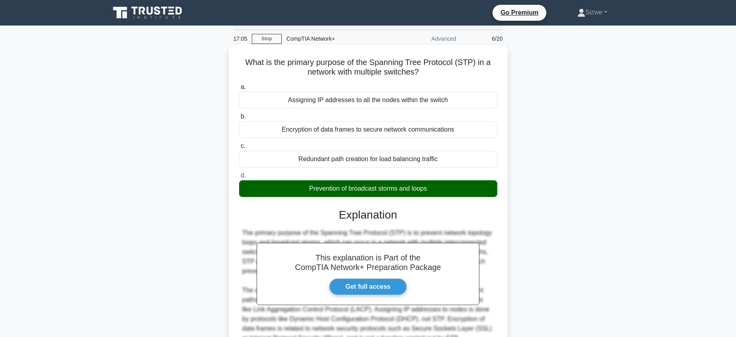
scroll to position [94, 0]
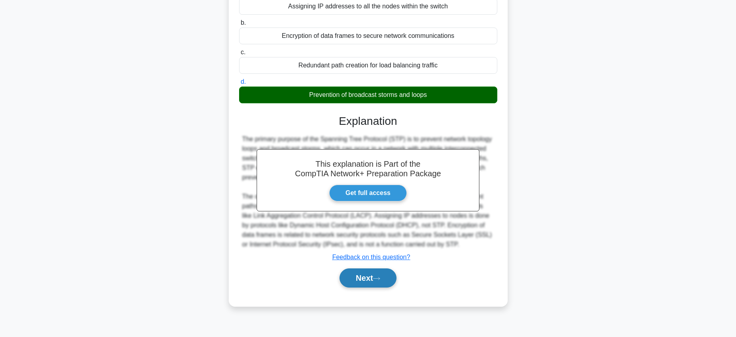
click at [375, 278] on button "Next" at bounding box center [368, 277] width 57 height 19
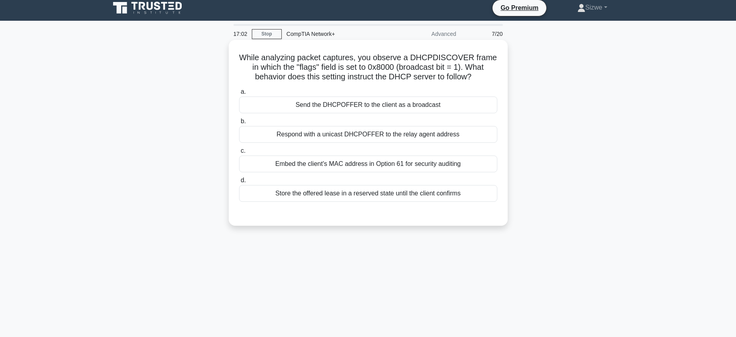
scroll to position [0, 0]
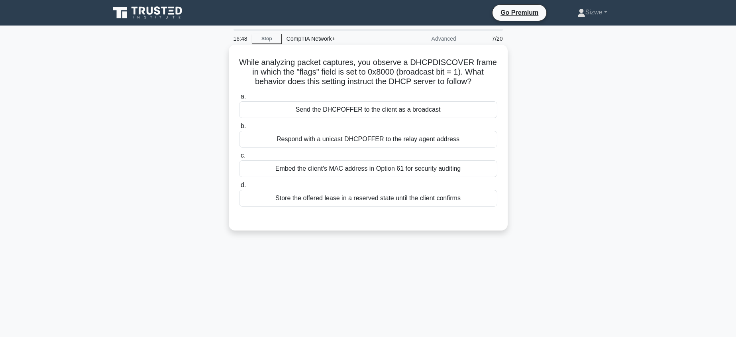
click at [346, 145] on div "Respond with a unicast DHCPOFFER to the relay agent address" at bounding box center [368, 139] width 258 height 17
click at [239, 129] on input "b. Respond with a unicast DHCPOFFER to the relay agent address" at bounding box center [239, 126] width 0 height 5
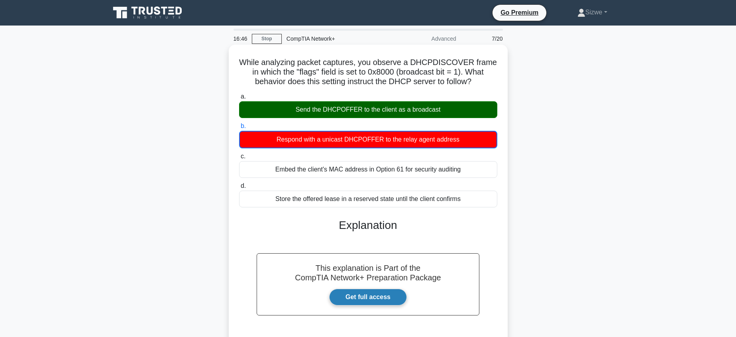
click at [365, 302] on link "Get full access" at bounding box center [368, 297] width 78 height 17
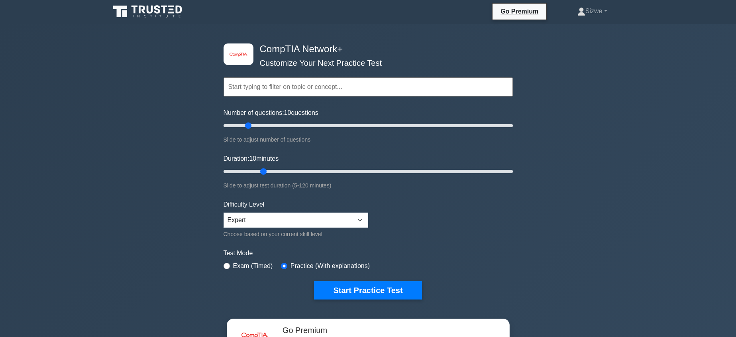
scroll to position [2, 0]
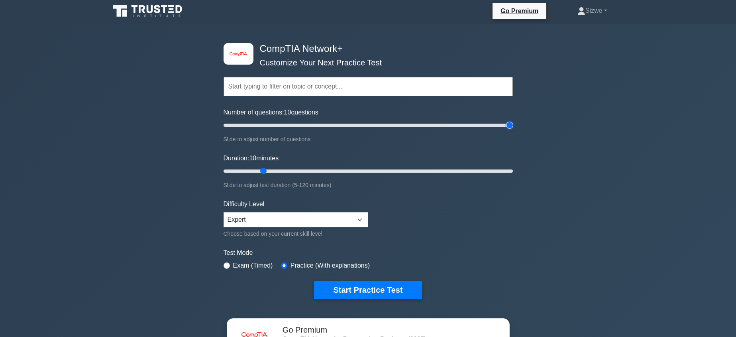
type input "200"
click at [507, 124] on input "Number of questions: 10 questions" at bounding box center [368, 125] width 289 height 10
type input "120"
click at [511, 172] on input "Duration: 120 minutes" at bounding box center [368, 171] width 289 height 10
click at [259, 124] on input "Number of questions: 200 questions" at bounding box center [368, 125] width 289 height 10
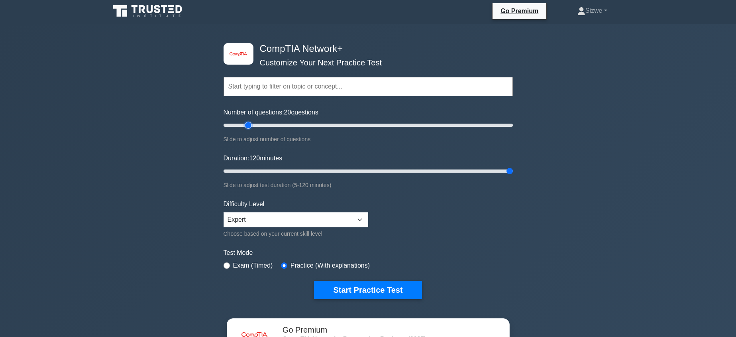
click at [251, 122] on input "Number of questions: 20 questions" at bounding box center [368, 125] width 289 height 10
type input "15"
click at [238, 127] on input "Number of questions: 15 questions" at bounding box center [368, 125] width 289 height 10
